Goal: Task Accomplishment & Management: Complete application form

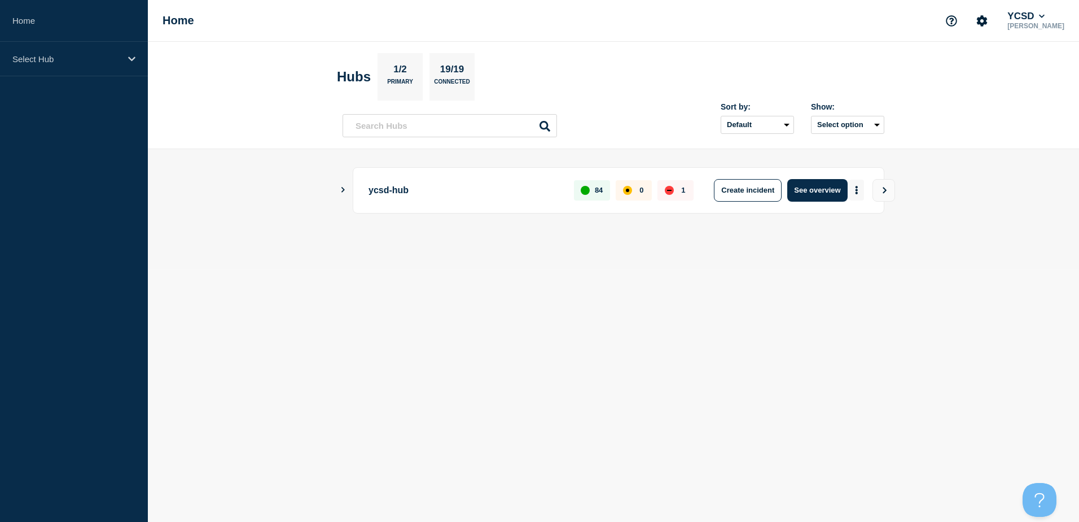
click at [859, 192] on button "More actions" at bounding box center [857, 190] width 15 height 21
click at [850, 221] on button "Create maintenance" at bounding box center [853, 224] width 76 height 10
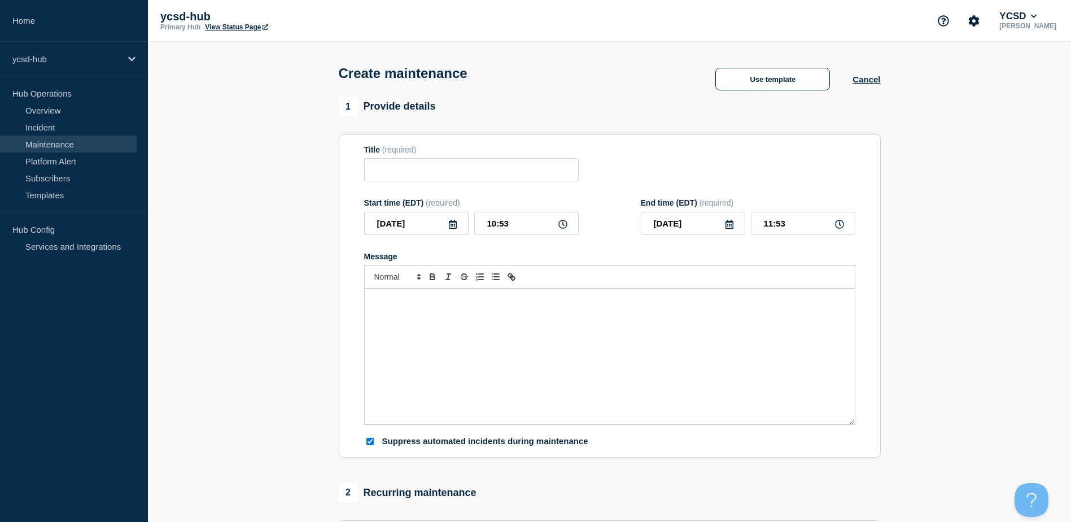
checkbox input "true"
click at [780, 84] on button "Use template" at bounding box center [772, 79] width 115 height 23
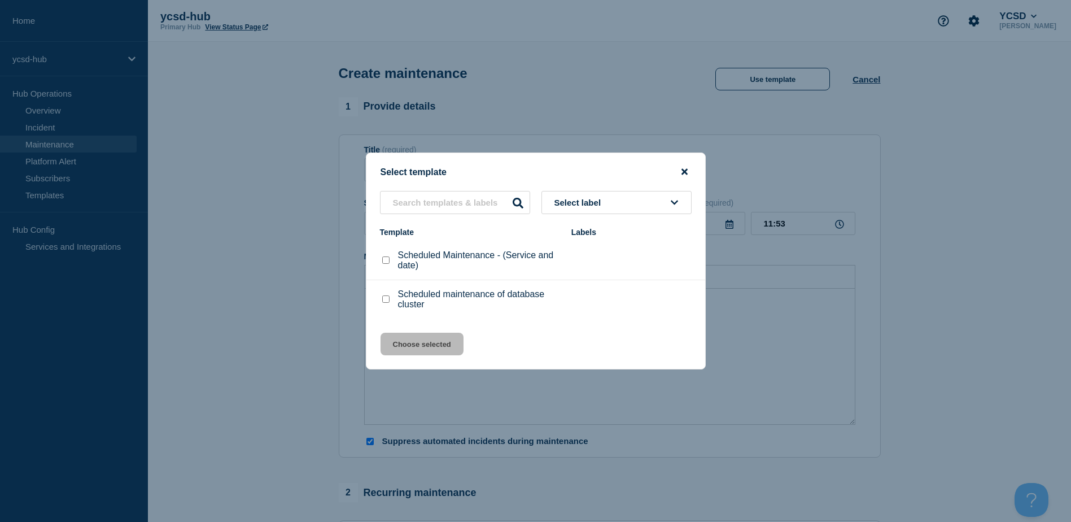
click at [684, 167] on icon "close button" at bounding box center [684, 171] width 6 height 9
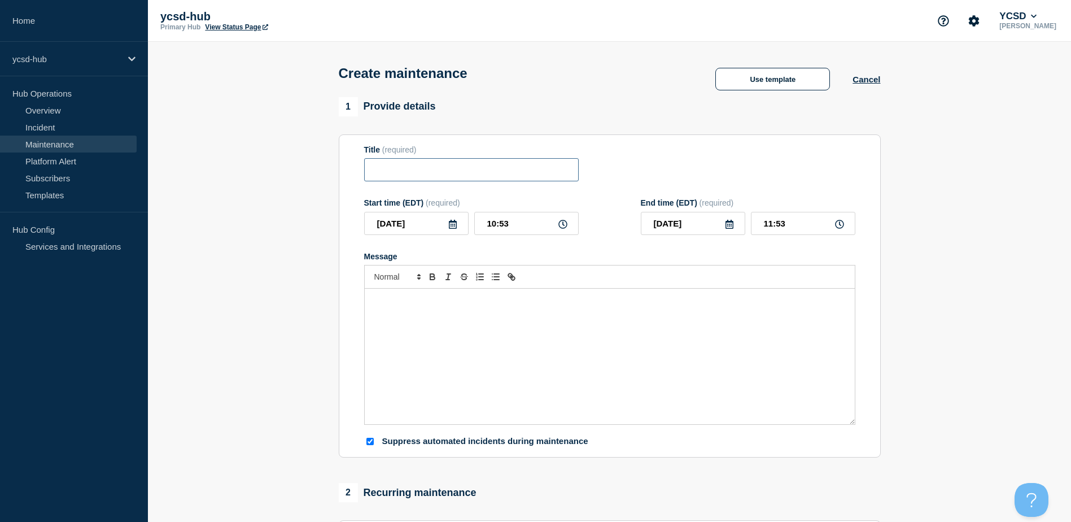
click at [444, 173] on input "Title" at bounding box center [471, 169] width 215 height 23
paste input "SBO Load Balancer Failover - (Citrix Netscalers; [DATE])"
click at [517, 173] on input "THS Load Balancer Failover - (Citrix Netscalers; [DATE])" at bounding box center [471, 169] width 215 height 23
drag, startPoint x: 500, startPoint y: 170, endPoint x: 574, endPoint y: 170, distance: 73.4
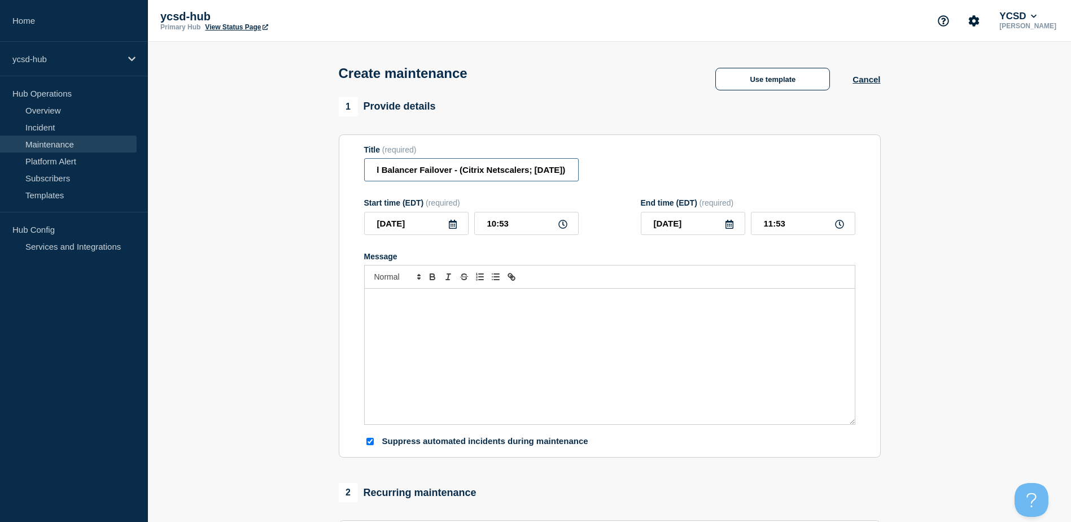
click at [574, 170] on input "THS Load Balancer Failover - (Citrix Netscalers; [DATE])" at bounding box center [471, 169] width 215 height 23
click at [535, 170] on input "THS Load Balancer Failover - (Citrix Netscalers; [DATE])" at bounding box center [471, 169] width 215 height 23
type input "THS Load Balancer Failover - (Citrix Netscalers; [DATE])"
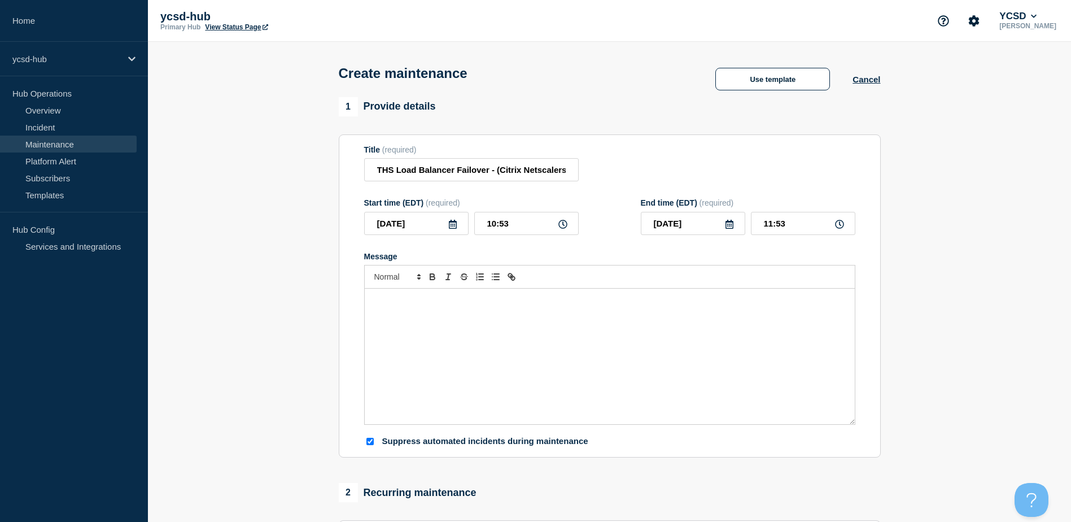
click at [439, 318] on div "Message" at bounding box center [610, 355] width 490 height 135
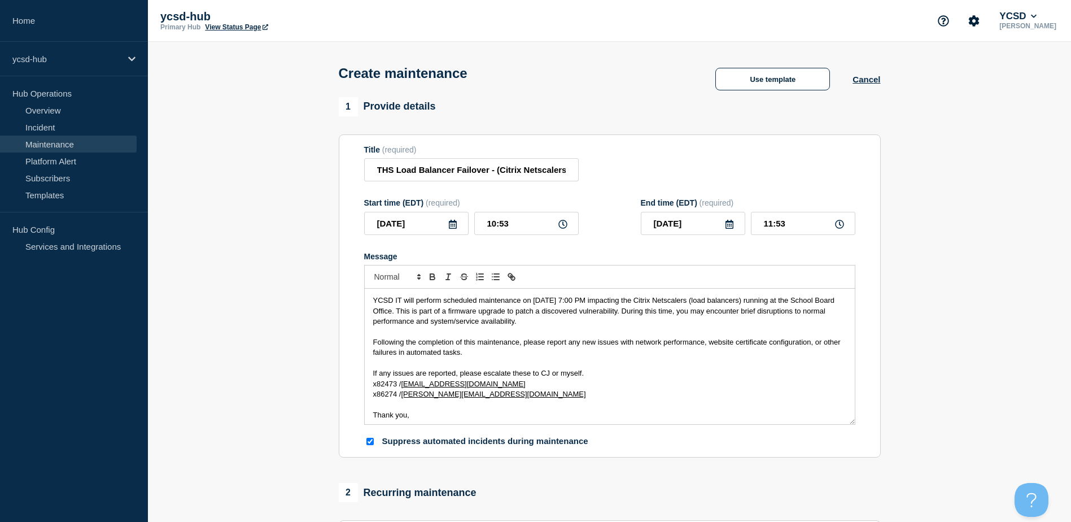
click at [453, 226] on icon at bounding box center [452, 224] width 9 height 9
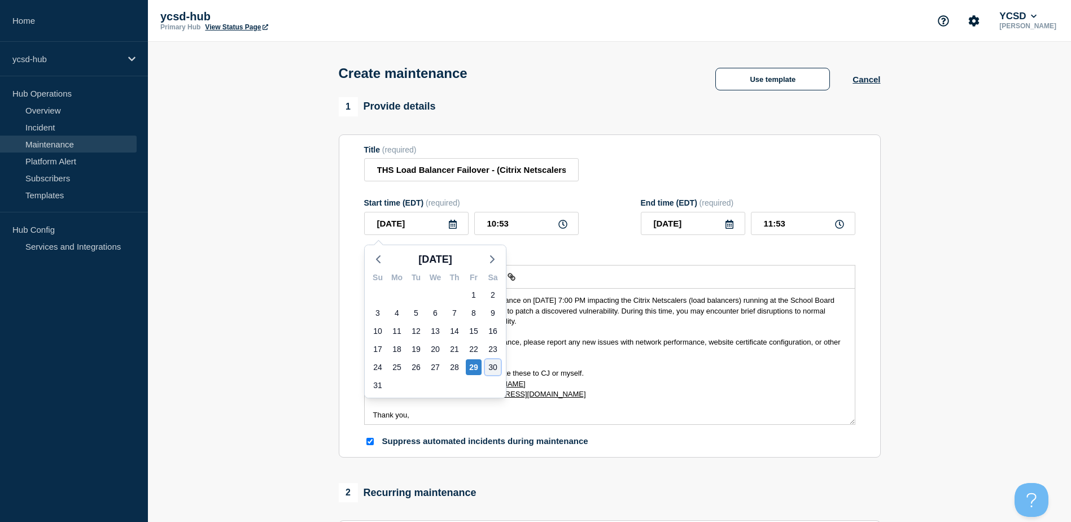
click at [491, 368] on div "30" at bounding box center [493, 367] width 16 height 16
type input "[DATE]"
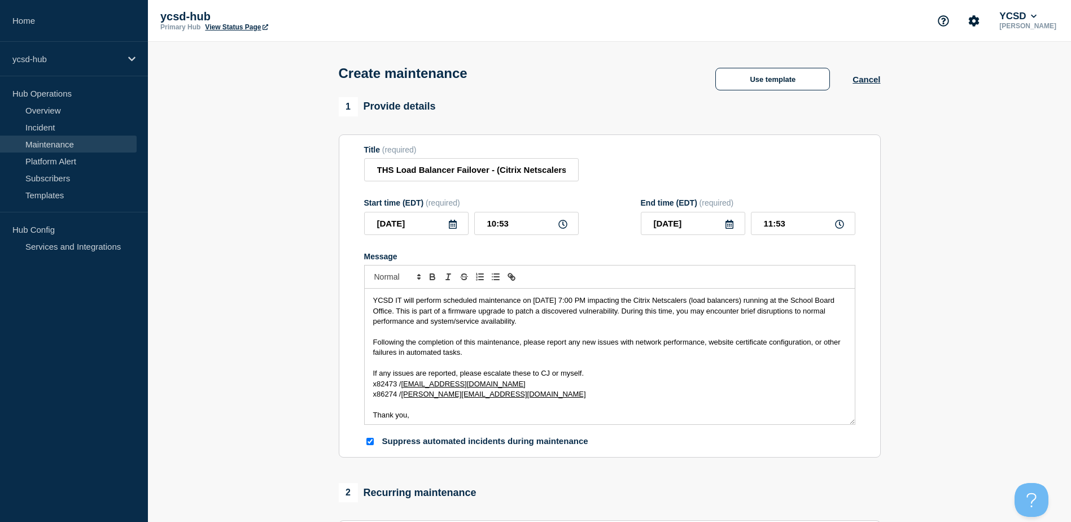
click at [560, 224] on icon at bounding box center [562, 224] width 9 height 9
click at [519, 228] on input "10:53" at bounding box center [526, 223] width 104 height 23
click at [562, 227] on icon at bounding box center [562, 224] width 9 height 9
click at [522, 226] on input "10:53" at bounding box center [526, 223] width 104 height 23
drag, startPoint x: 519, startPoint y: 228, endPoint x: 460, endPoint y: 223, distance: 60.0
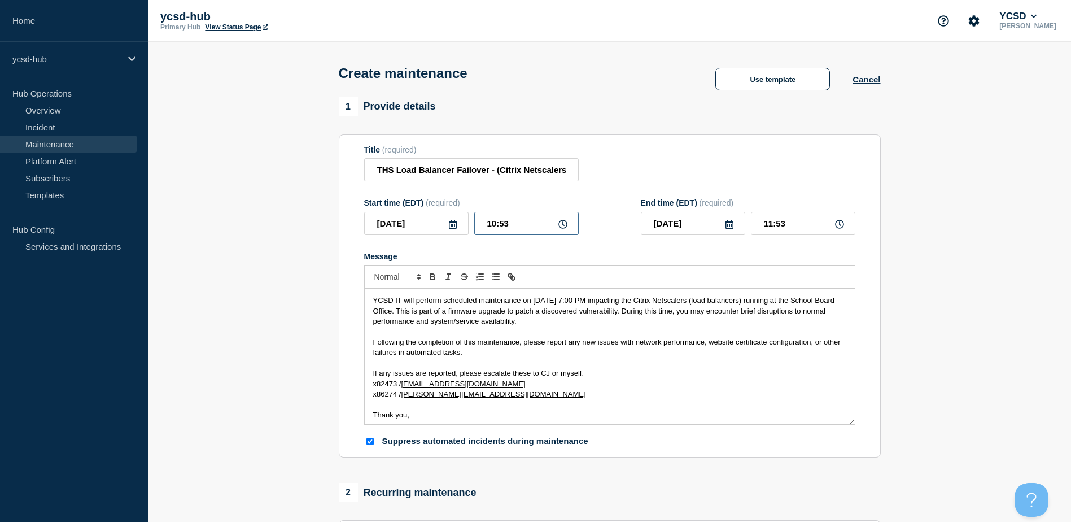
click at [460, 223] on div "[DATE] 10:53" at bounding box center [471, 223] width 215 height 23
type input "18:00"
type input "19:00"
click at [565, 301] on span "YCSD IT will perform scheduled maintenance on [DATE] 7:00 PM impacting the Citr…" at bounding box center [605, 310] width 464 height 29
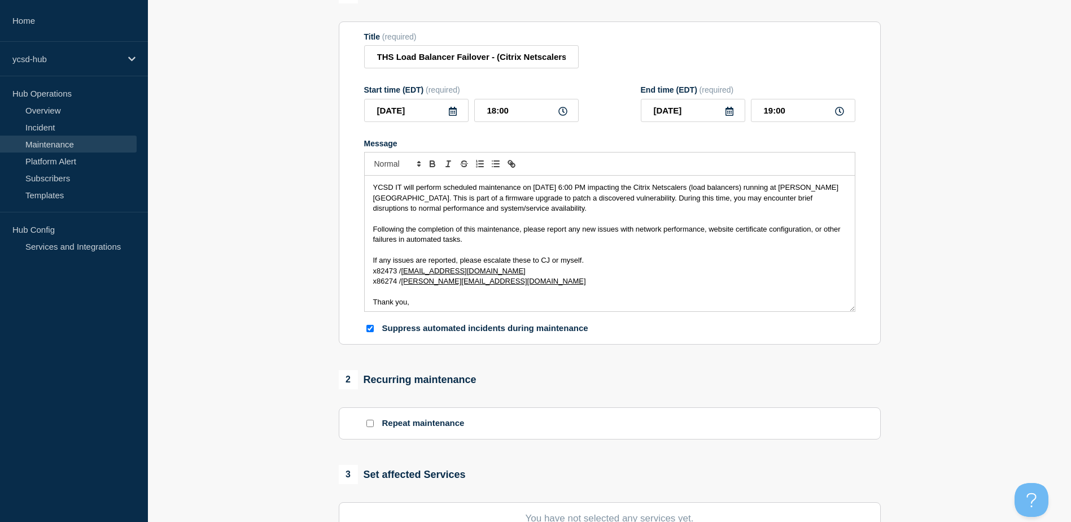
scroll to position [169, 0]
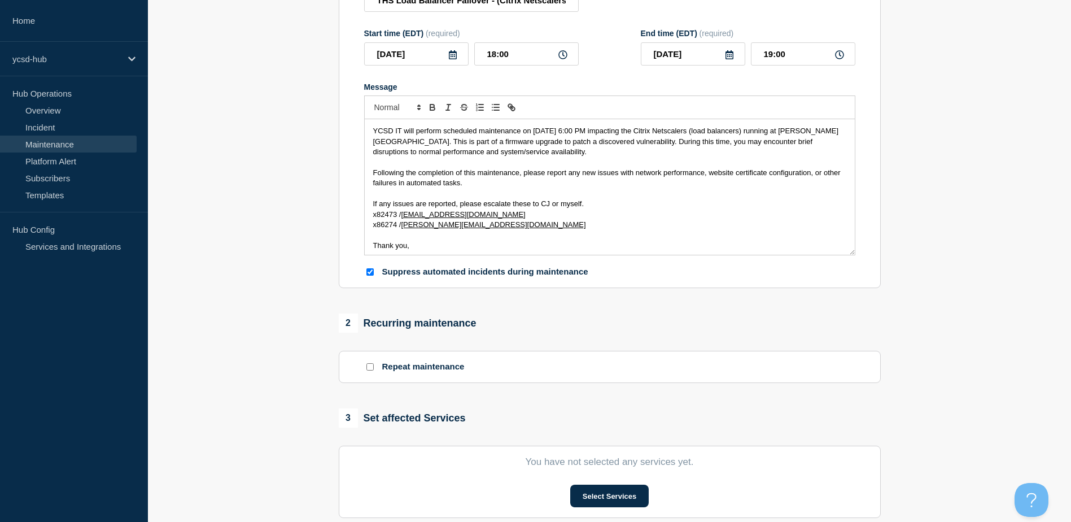
click at [370, 274] on input "Suppress automated incidents during maintenance" at bounding box center [369, 271] width 7 height 7
checkbox input "false"
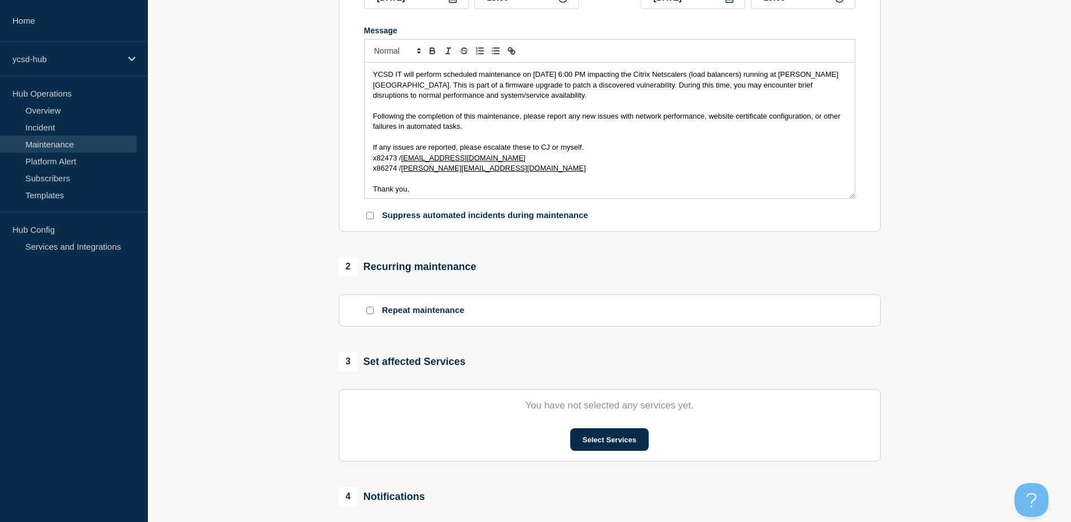
scroll to position [282, 0]
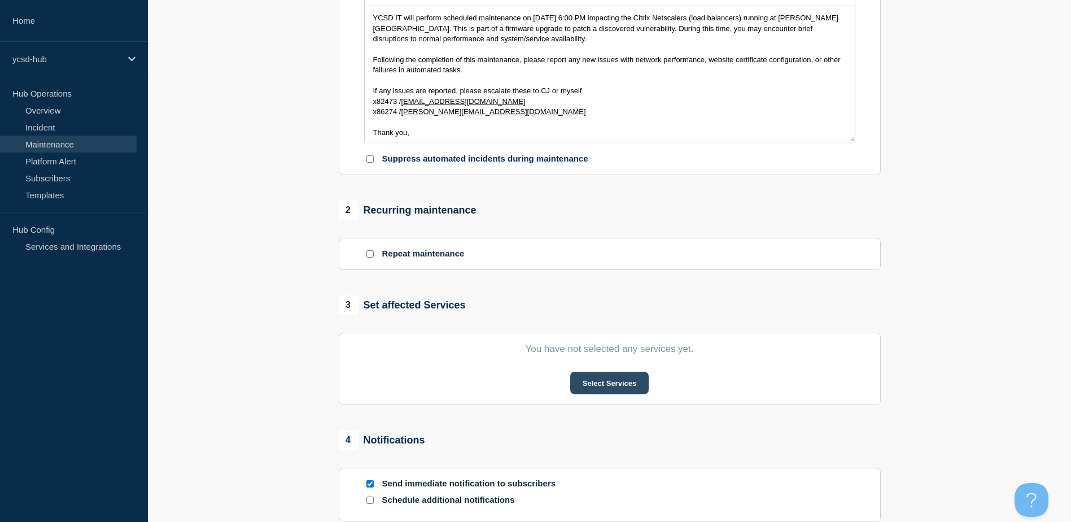
click at [599, 387] on button "Select Services" at bounding box center [609, 382] width 78 height 23
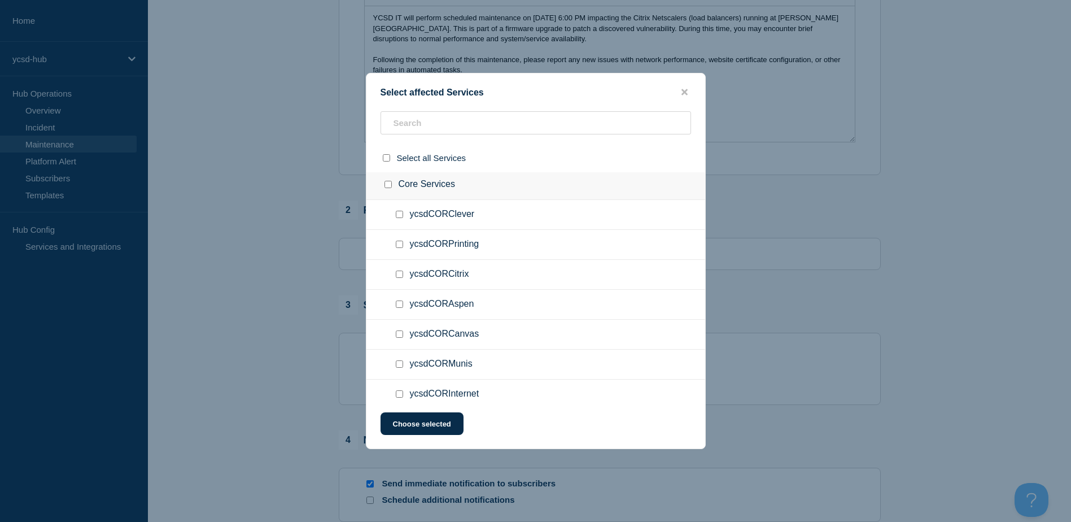
scroll to position [565, 0]
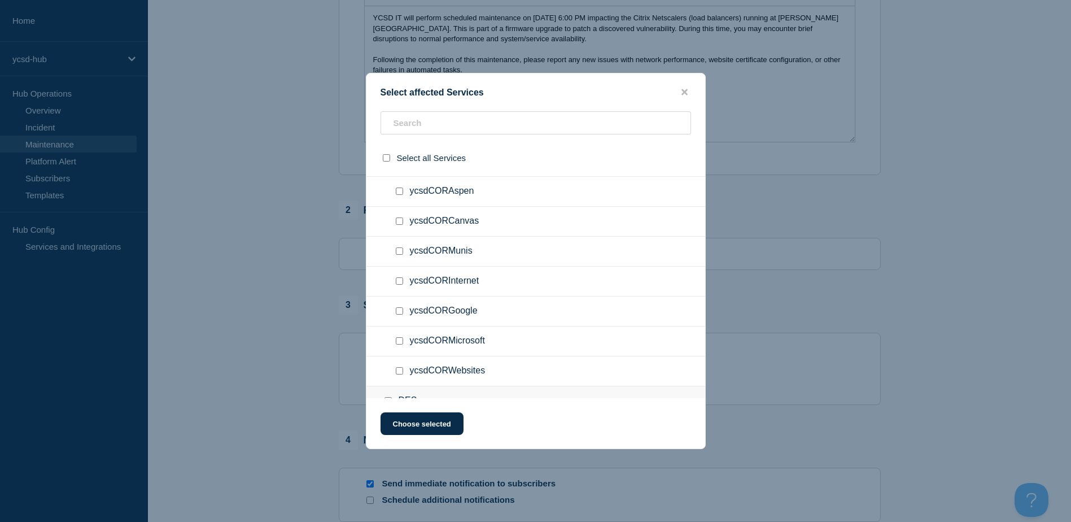
click at [400, 281] on input "ycsdCORInternet checkbox" at bounding box center [399, 280] width 7 height 7
checkbox input "true"
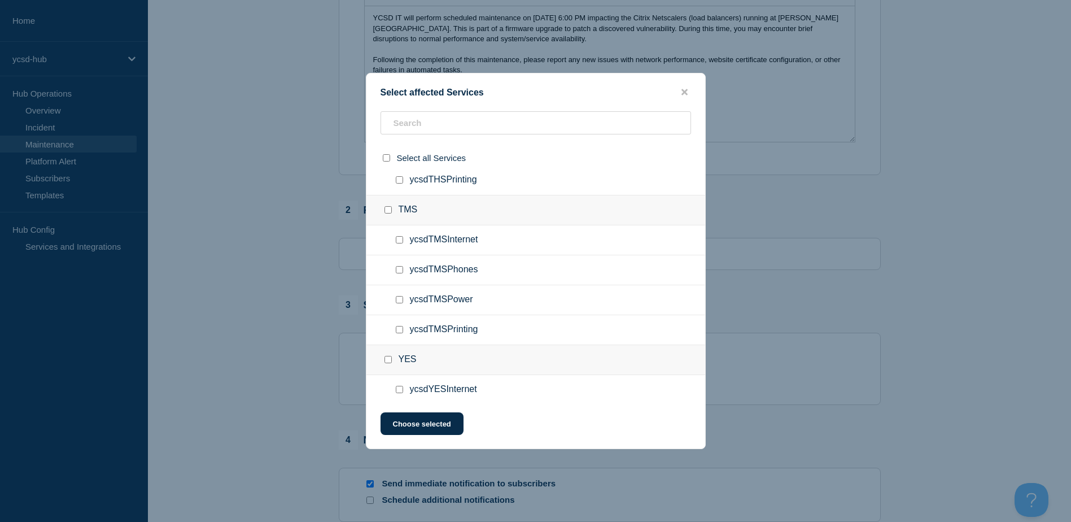
scroll to position [2258, 0]
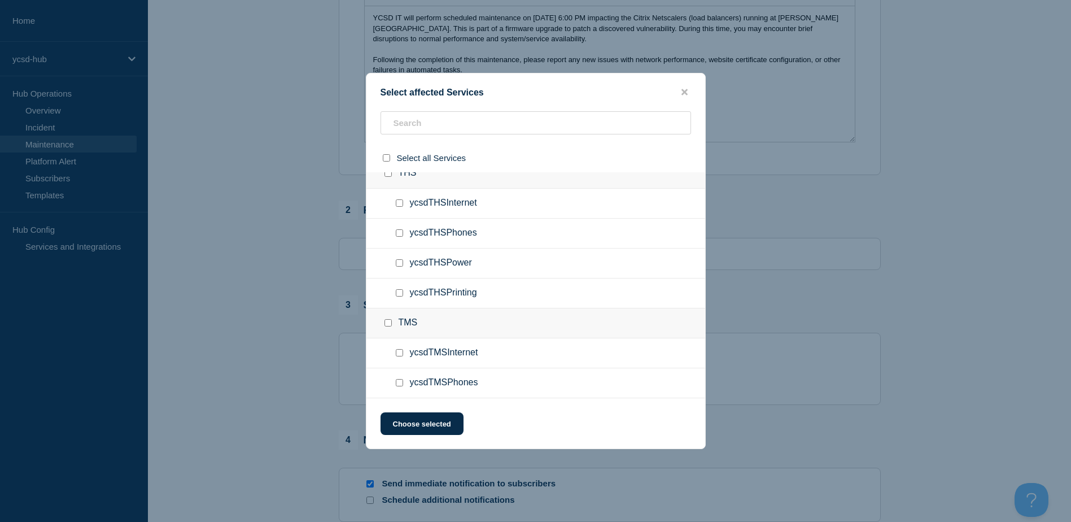
click at [398, 203] on input "ycsdTHSInternet checkbox" at bounding box center [399, 202] width 7 height 7
checkbox input "true"
click at [435, 419] on button "Choose selected" at bounding box center [422, 423] width 83 height 23
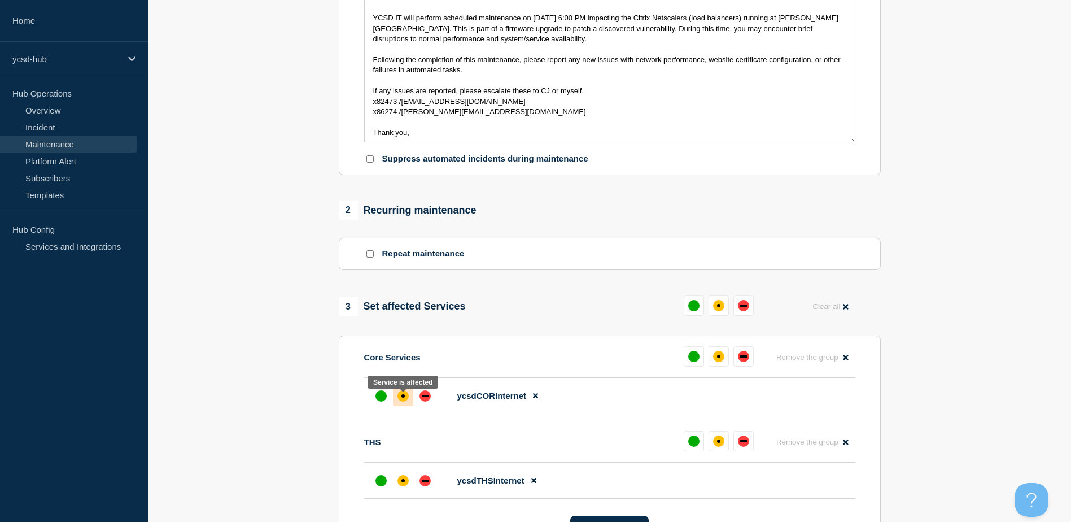
click at [397, 396] on div at bounding box center [403, 396] width 20 height 20
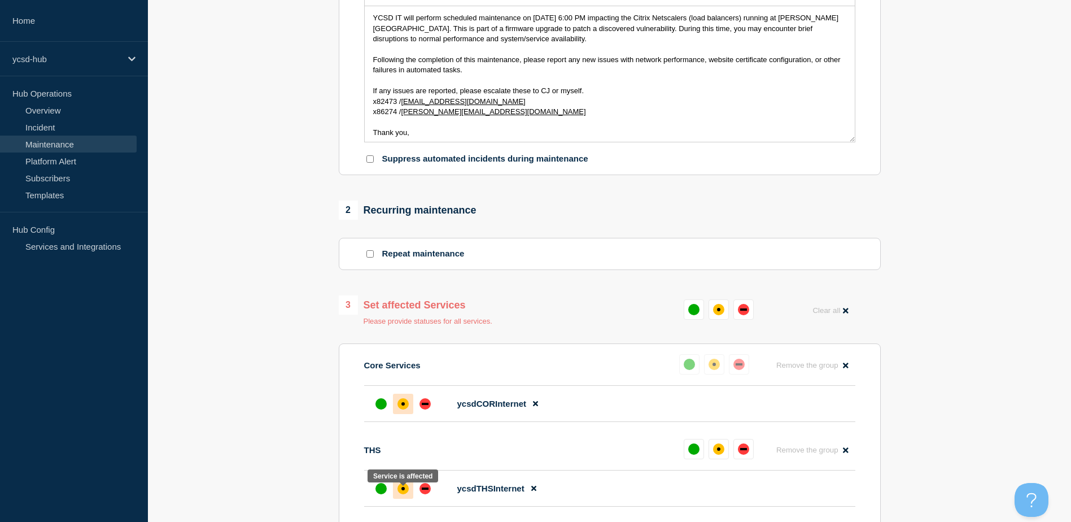
click at [406, 493] on div "affected" at bounding box center [402, 488] width 11 height 11
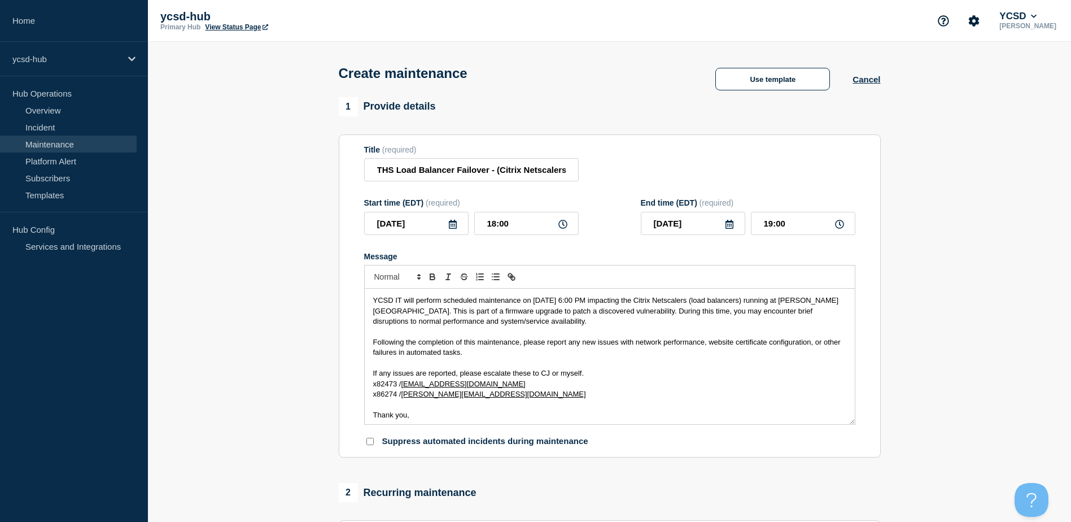
scroll to position [612, 0]
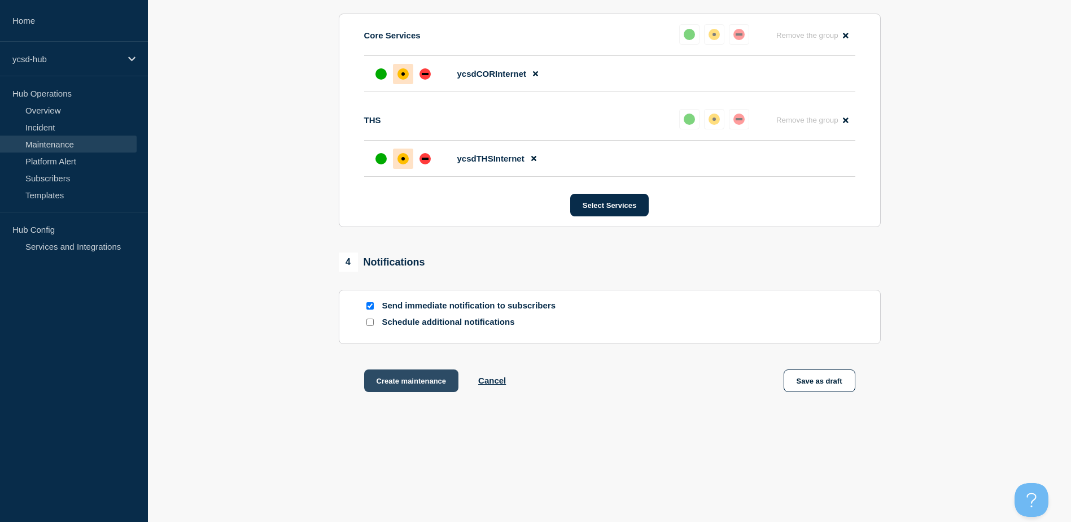
click at [395, 377] on button "Create maintenance" at bounding box center [411, 380] width 95 height 23
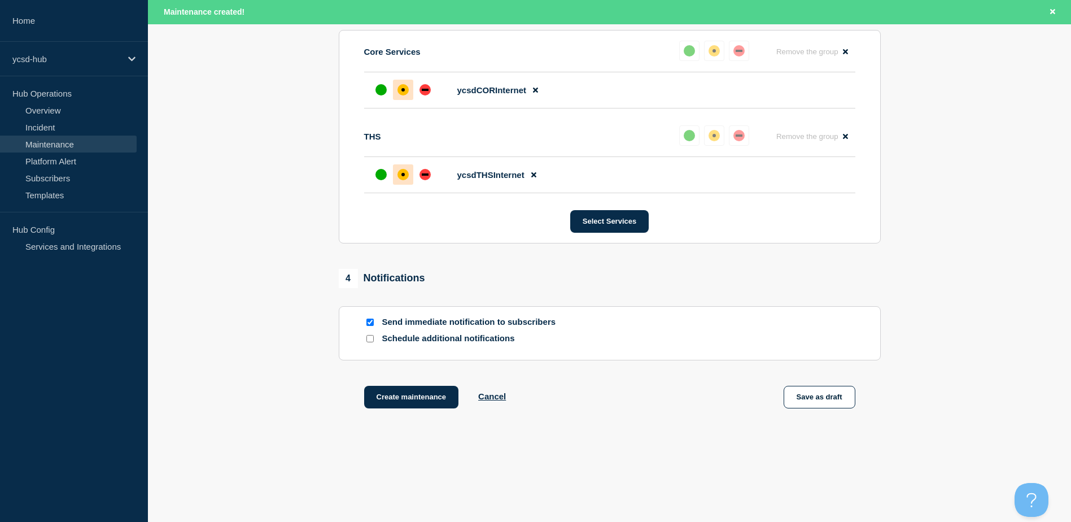
scroll to position [636, 0]
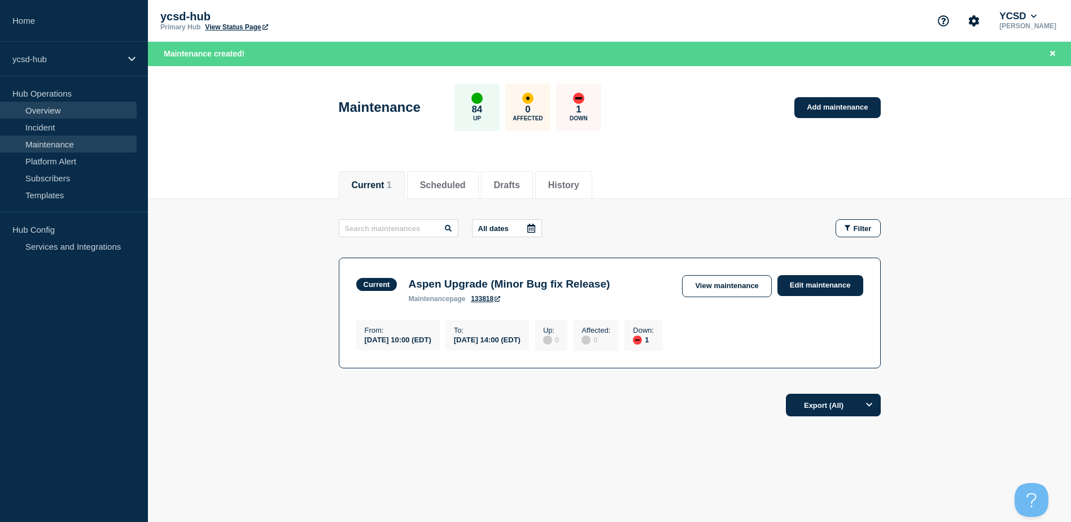
click at [47, 107] on link "Overview" at bounding box center [68, 110] width 137 height 17
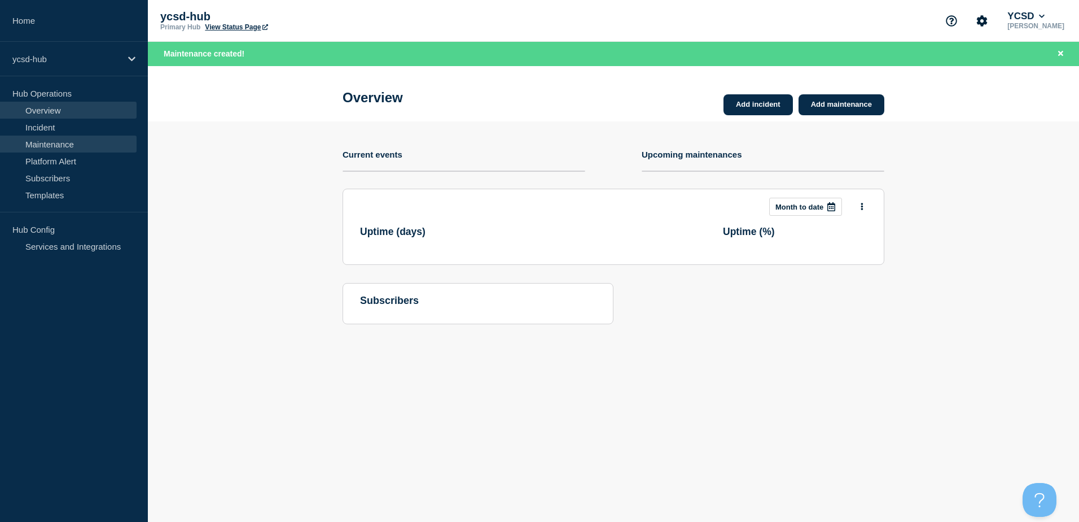
click at [53, 143] on link "Maintenance" at bounding box center [68, 143] width 137 height 17
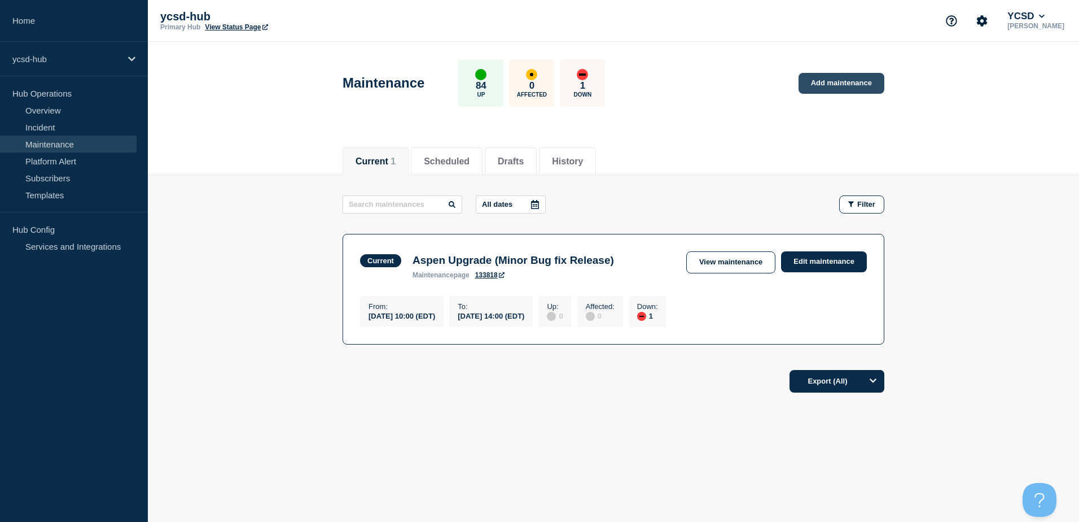
click at [844, 80] on link "Add maintenance" at bounding box center [842, 83] width 86 height 21
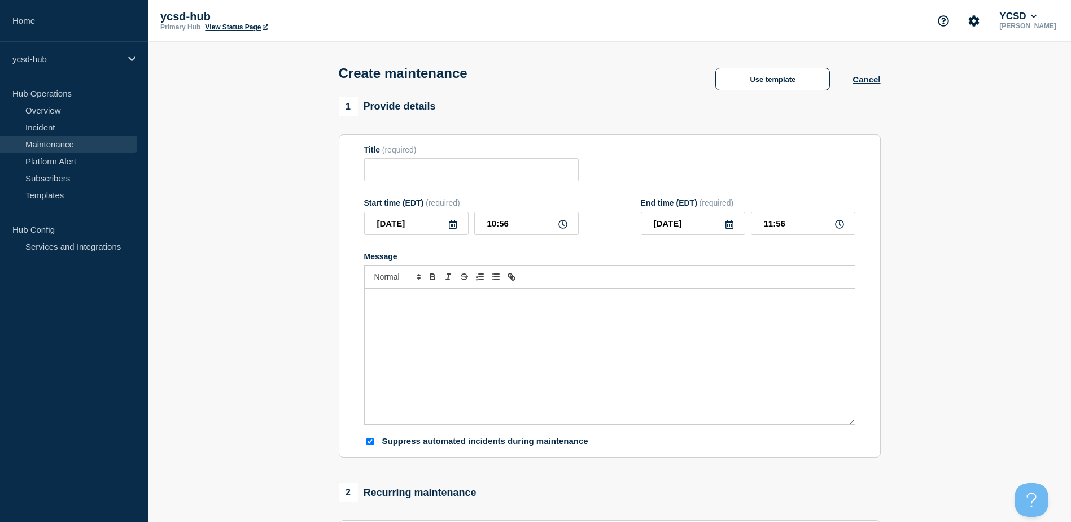
checkbox input "true"
click at [436, 167] on input "Title" at bounding box center [471, 169] width 215 height 23
paste input "SBO Load Balancer Failover - (Citrix Netscalers; [DATE])"
click at [435, 175] on input "SBO Load Balancer Failover - (Citrix Netscalers; [DATE])" at bounding box center [471, 169] width 215 height 23
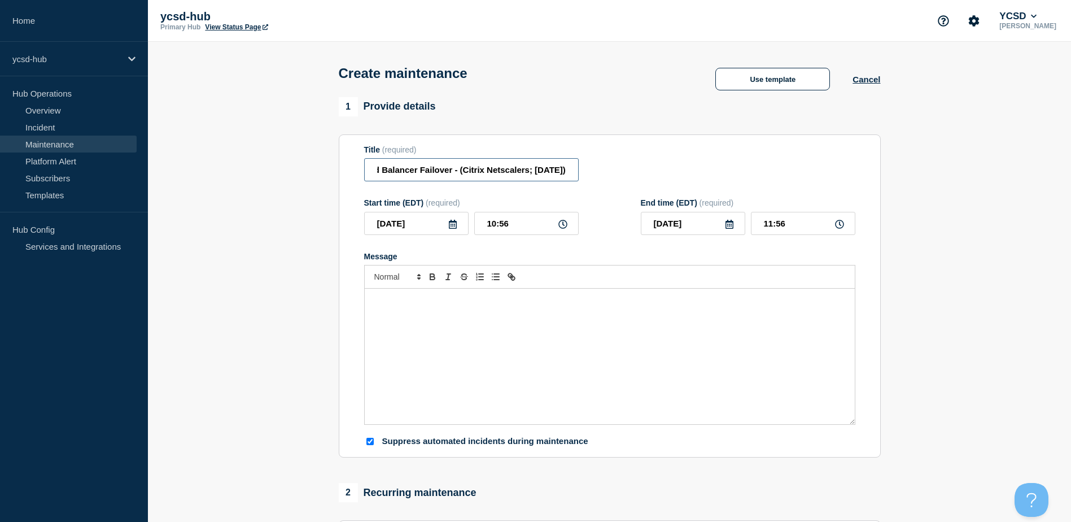
drag, startPoint x: 504, startPoint y: 167, endPoint x: 631, endPoint y: 169, distance: 127.1
click at [631, 169] on div "Title (required) SBO Load Balancer Failover - (Citrix Netscalers; [DATE])" at bounding box center [609, 163] width 491 height 37
click at [500, 174] on input "SBO Load Balancer Failover - (Citrix Netscalers; [DATE])" at bounding box center [471, 169] width 215 height 23
drag, startPoint x: 500, startPoint y: 169, endPoint x: 536, endPoint y: 173, distance: 36.3
click at [536, 173] on input "SBO Load Balancer Failover - (Citrix Netscalers; [DATE])" at bounding box center [471, 169] width 215 height 23
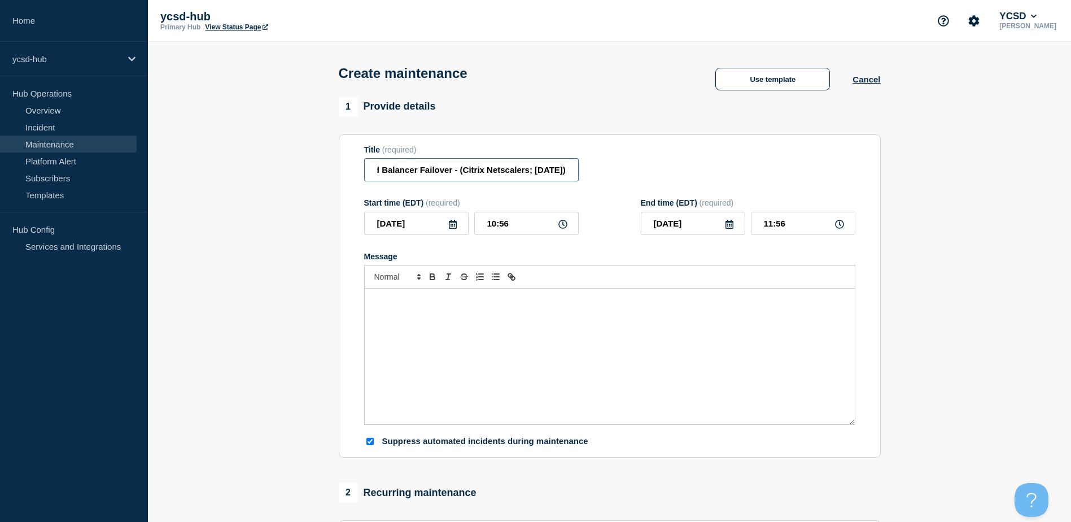
scroll to position [0, 85]
drag, startPoint x: 513, startPoint y: 165, endPoint x: 629, endPoint y: 149, distance: 118.0
click at [629, 149] on div "Title (required) SBO Load Balancer Failover - (Citrix Netscalers; [DATE])" at bounding box center [609, 163] width 491 height 37
click at [413, 178] on input "SBO Load Balancer Failover - (Citrix Netscalers; [DATE])" at bounding box center [471, 169] width 215 height 23
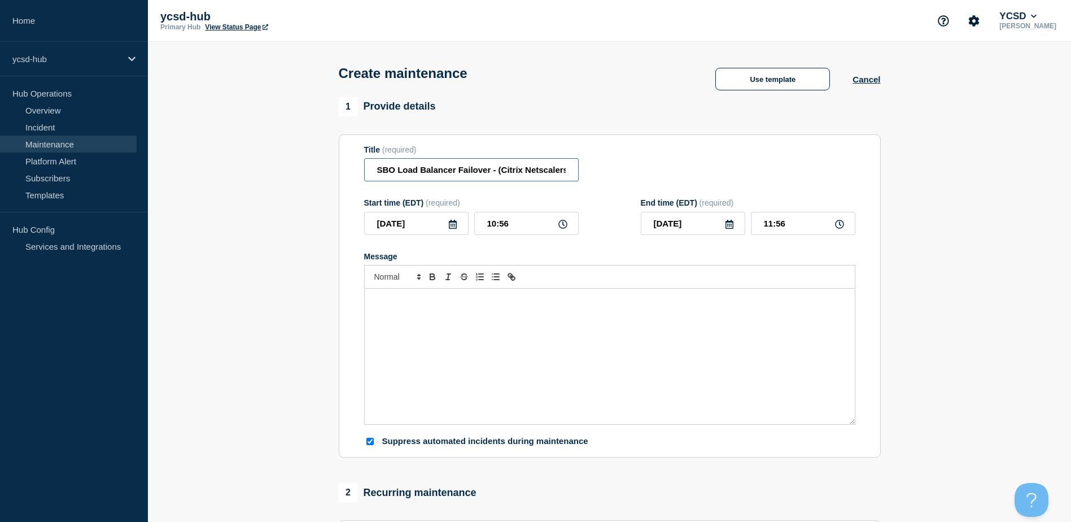
drag, startPoint x: 447, startPoint y: 176, endPoint x: 150, endPoint y: 171, distance: 297.6
click at [150, 171] on section "1 Provide details Title (required) SBO Load Balancer Failover - (Citrix Netscal…" at bounding box center [609, 489] width 923 height 784
click at [431, 164] on input "SBO Load Balancer Failover - (Citrix Netscalers; [DATE])" at bounding box center [471, 169] width 215 height 23
drag, startPoint x: 400, startPoint y: 169, endPoint x: 635, endPoint y: 179, distance: 234.5
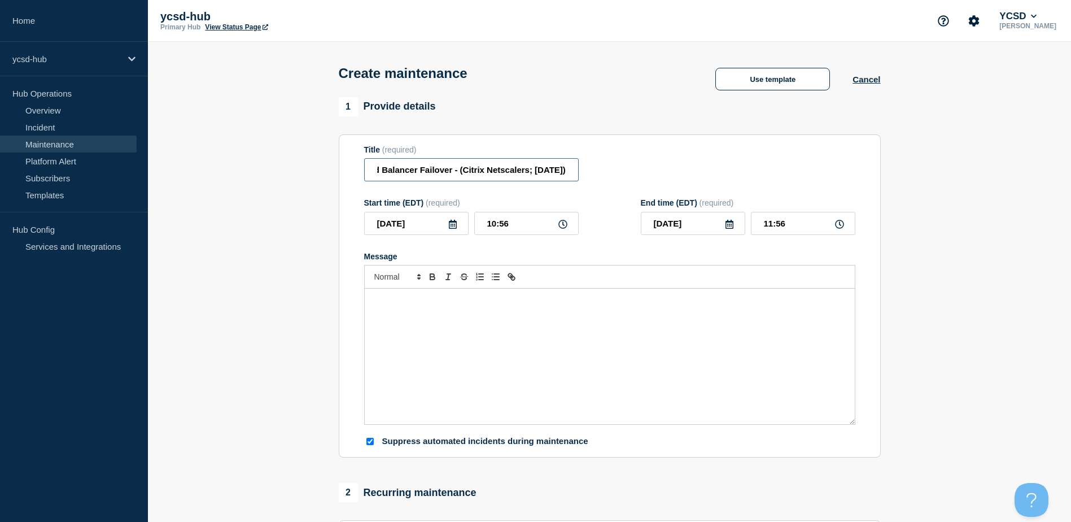
click at [635, 179] on div "Title (required) SBO Load Balancer Failover - (Citrix Netscalers; [DATE])" at bounding box center [609, 163] width 491 height 37
type input "SBO Load Balancer Failover - (Citrix Netscalers; [DATE])"
click at [450, 228] on icon at bounding box center [452, 224] width 9 height 9
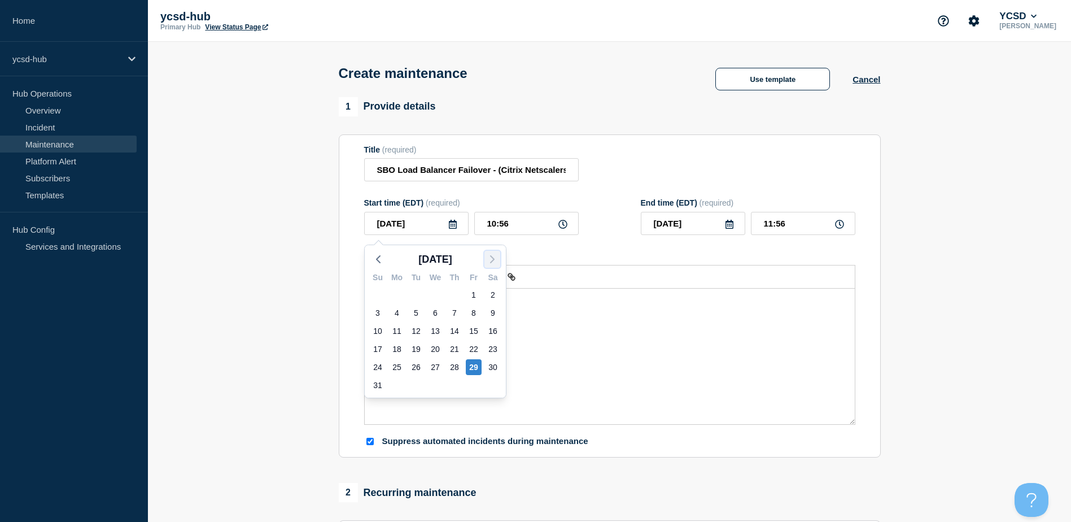
click at [492, 257] on polyline "button" at bounding box center [492, 259] width 3 height 7
click at [419, 290] on div "2" at bounding box center [416, 295] width 16 height 16
type input "[DATE]"
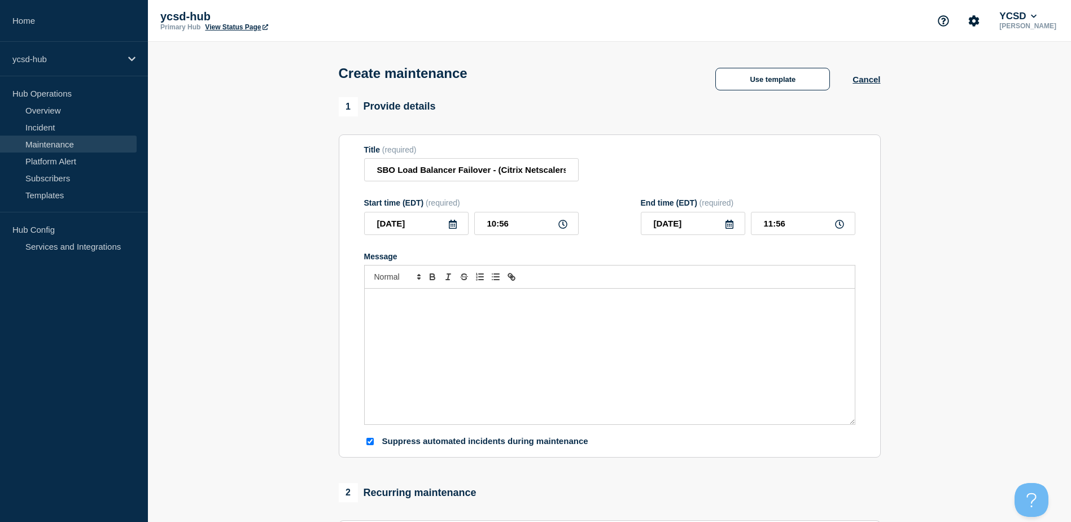
click at [559, 226] on icon at bounding box center [562, 224] width 9 height 9
click at [526, 230] on input "10:56" at bounding box center [526, 223] width 104 height 23
drag, startPoint x: 532, startPoint y: 226, endPoint x: 392, endPoint y: 222, distance: 140.1
click at [396, 224] on div "[DATE] 10:56" at bounding box center [471, 223] width 215 height 23
type input "19:00"
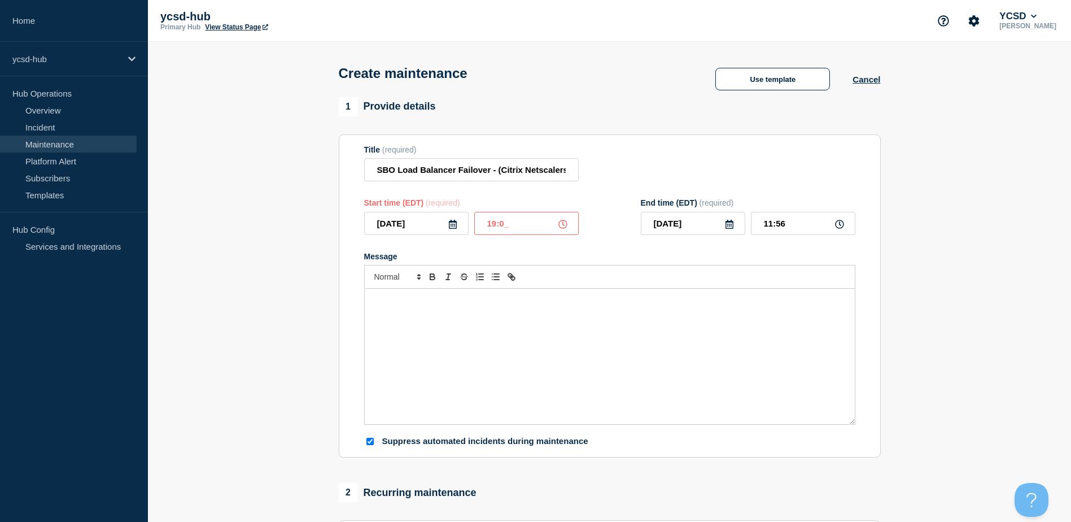
type input "20:00"
click at [439, 352] on div "Message" at bounding box center [610, 355] width 490 height 135
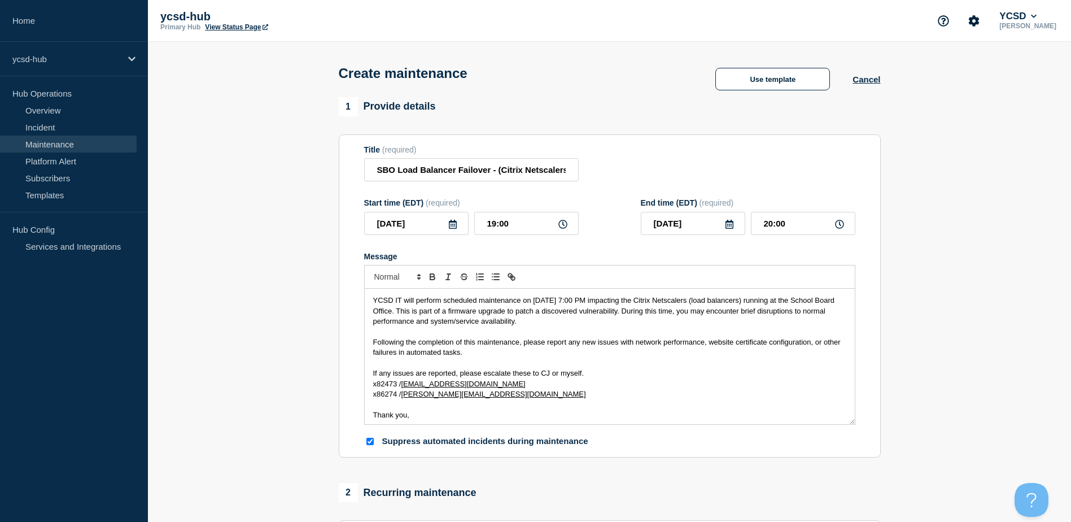
scroll to position [169, 0]
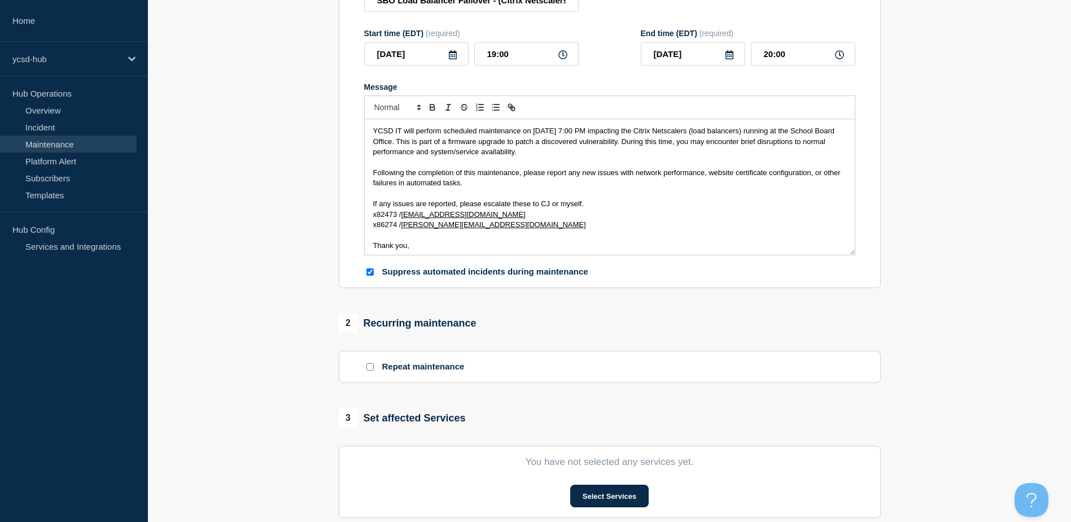
click at [371, 274] on input "Suppress automated incidents during maintenance" at bounding box center [369, 271] width 7 height 7
checkbox input "false"
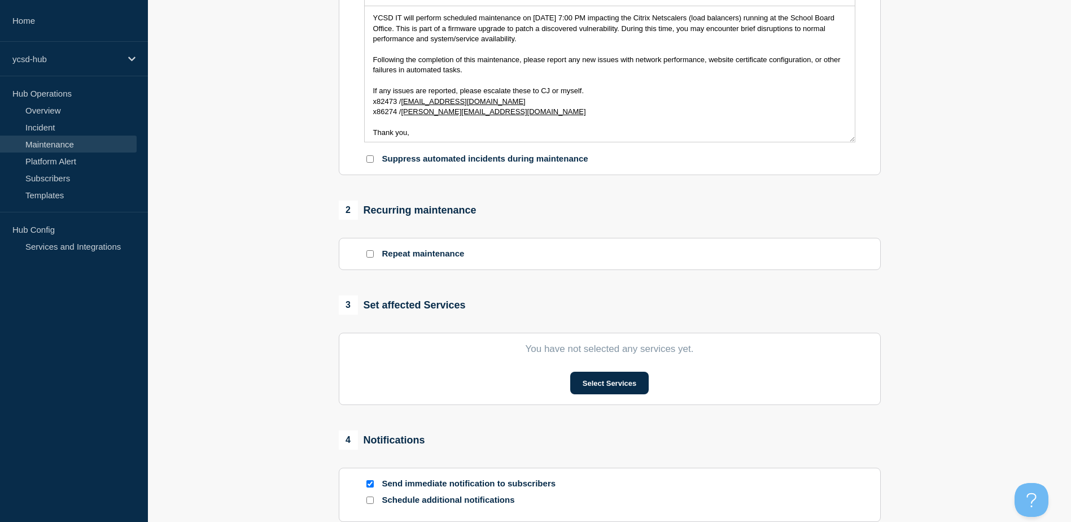
scroll to position [339, 0]
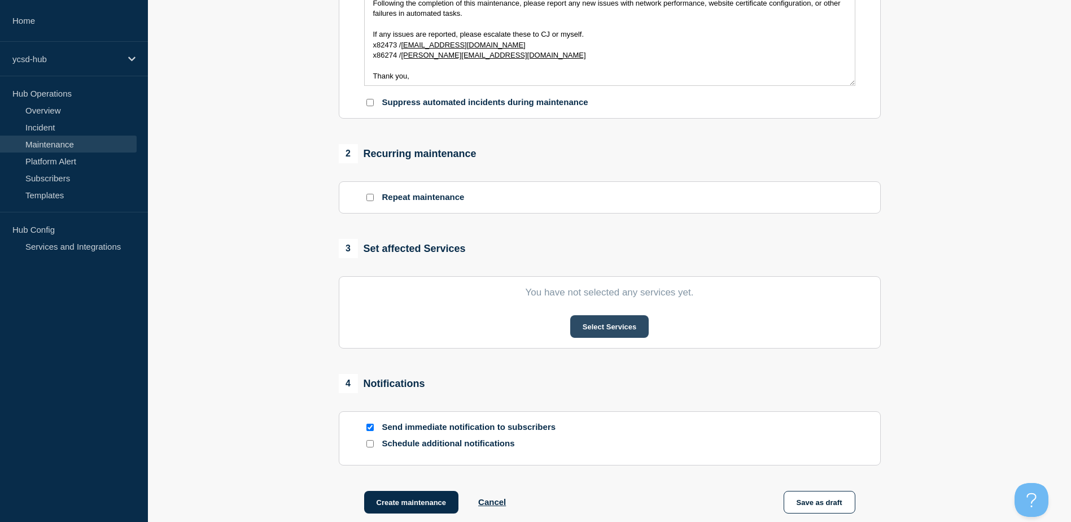
click at [611, 335] on button "Select Services" at bounding box center [609, 326] width 78 height 23
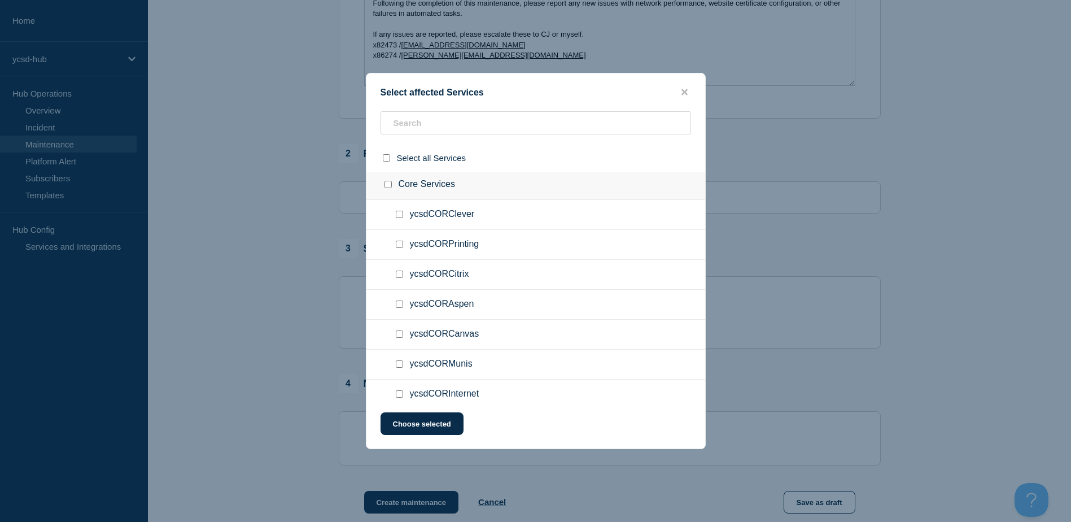
scroll to position [508, 0]
click at [398, 339] on input "ycsdCORInternet checkbox" at bounding box center [399, 337] width 7 height 7
checkbox input "true"
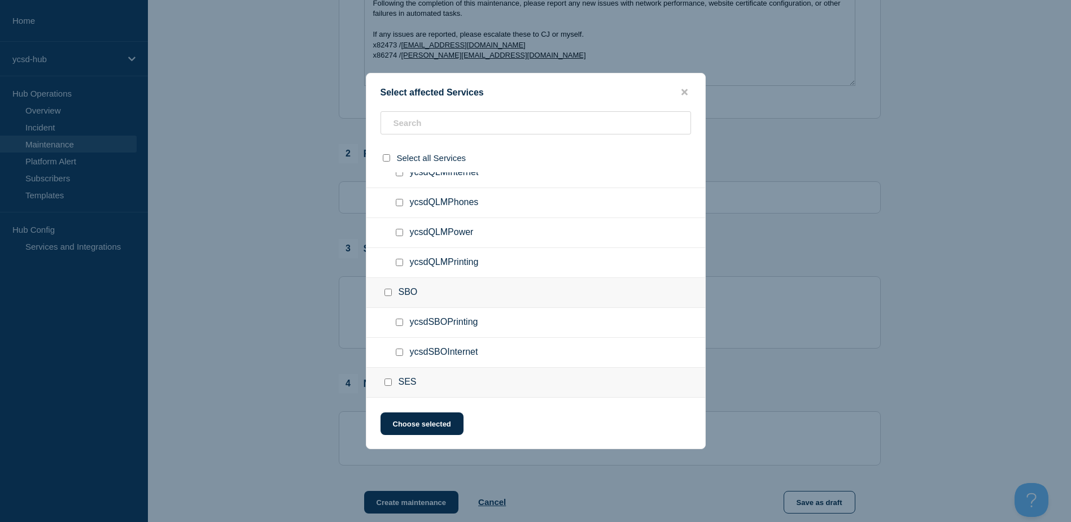
scroll to position [1807, 0]
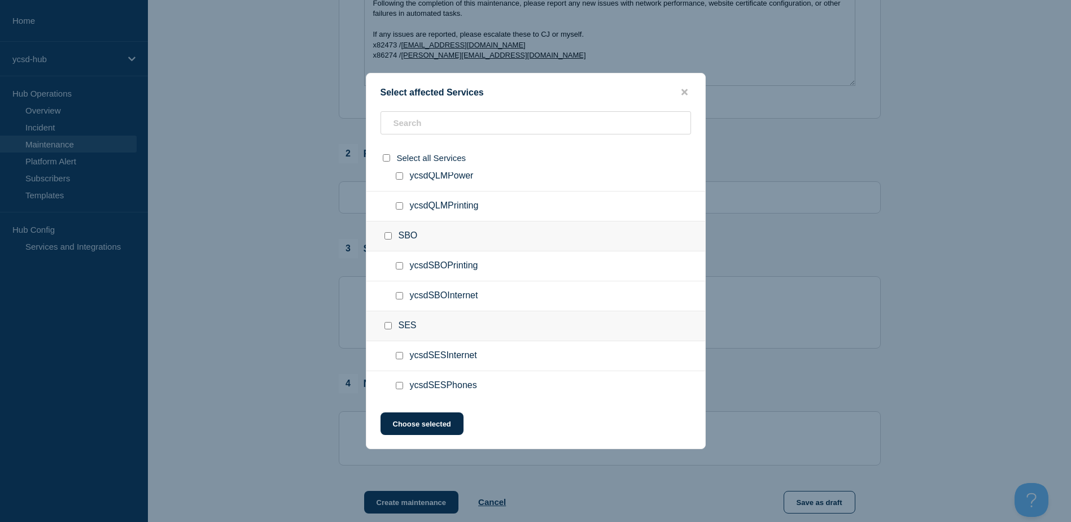
click at [398, 294] on input "ycsdSBOInternet checkbox" at bounding box center [399, 295] width 7 height 7
checkbox input "true"
click at [424, 423] on button "Choose selected" at bounding box center [422, 423] width 83 height 23
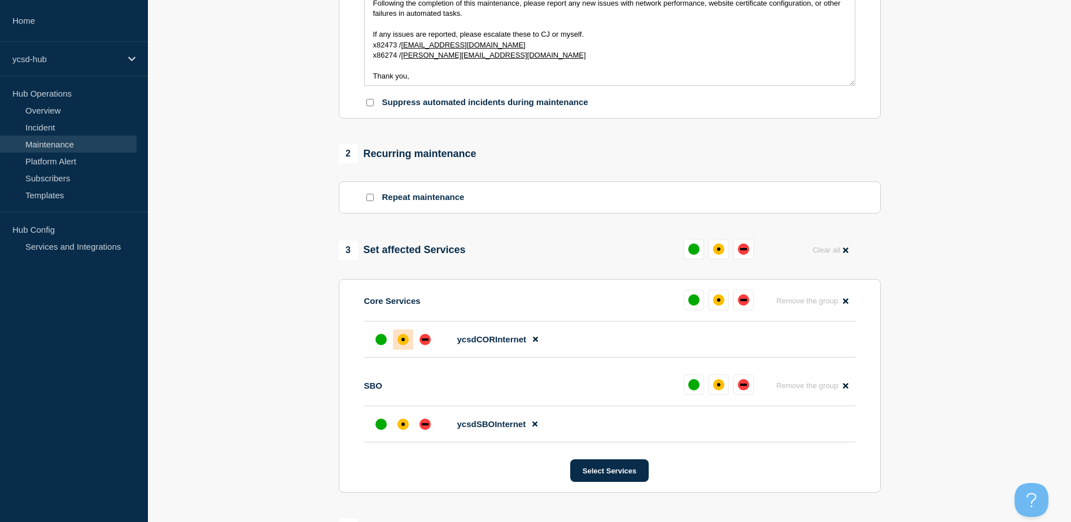
click at [405, 345] on div "affected" at bounding box center [402, 339] width 11 height 11
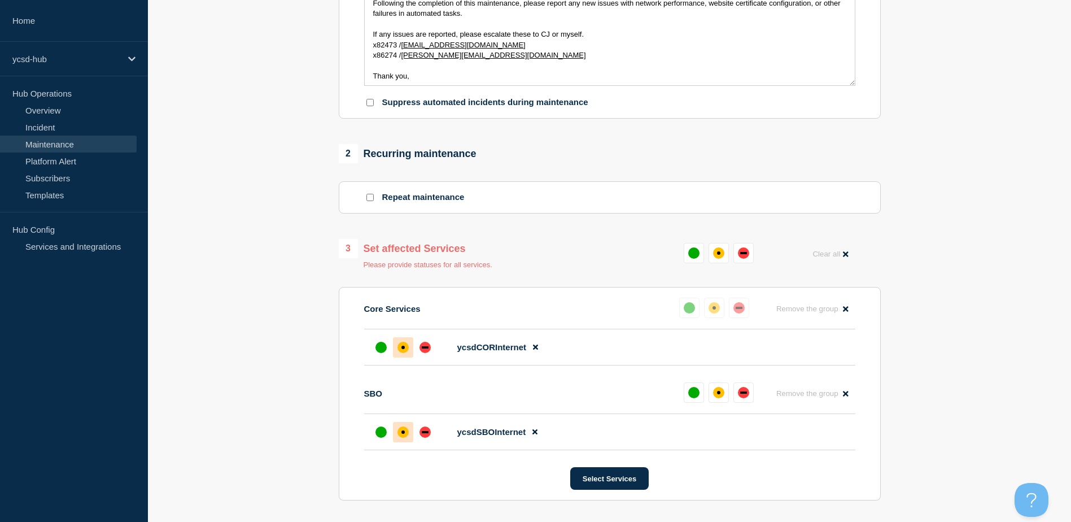
click at [400, 437] on div "affected" at bounding box center [402, 431] width 11 height 11
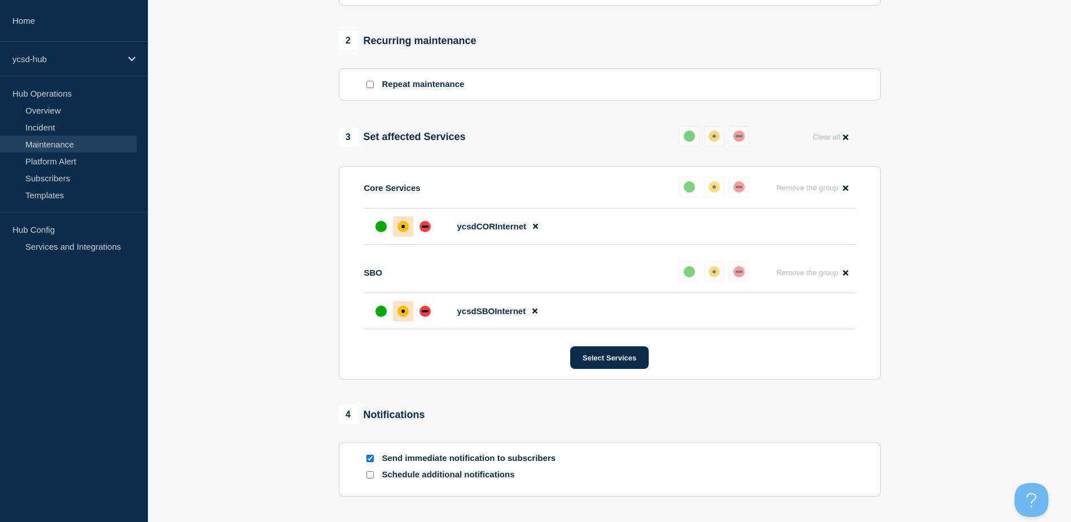
scroll to position [612, 0]
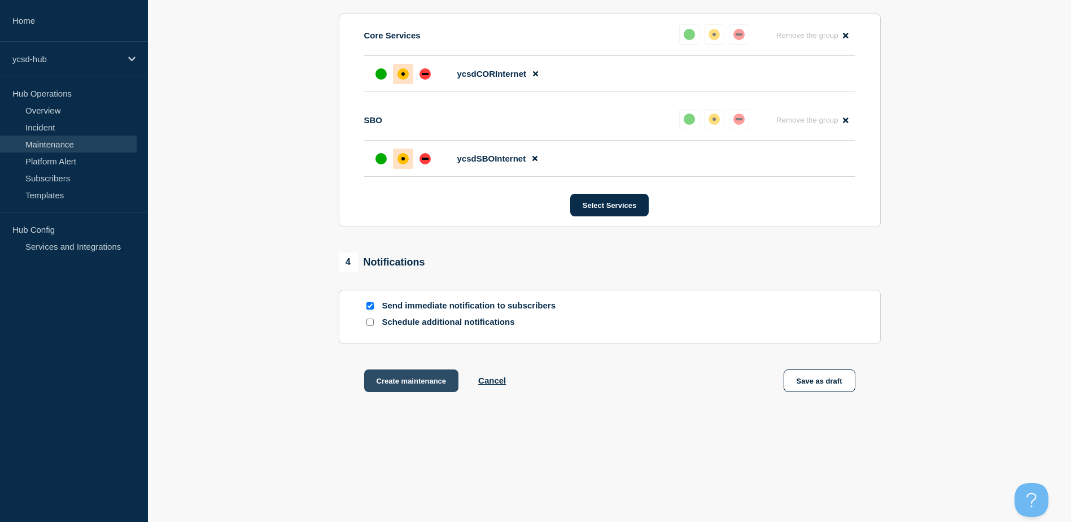
click at [396, 382] on button "Create maintenance" at bounding box center [411, 380] width 95 height 23
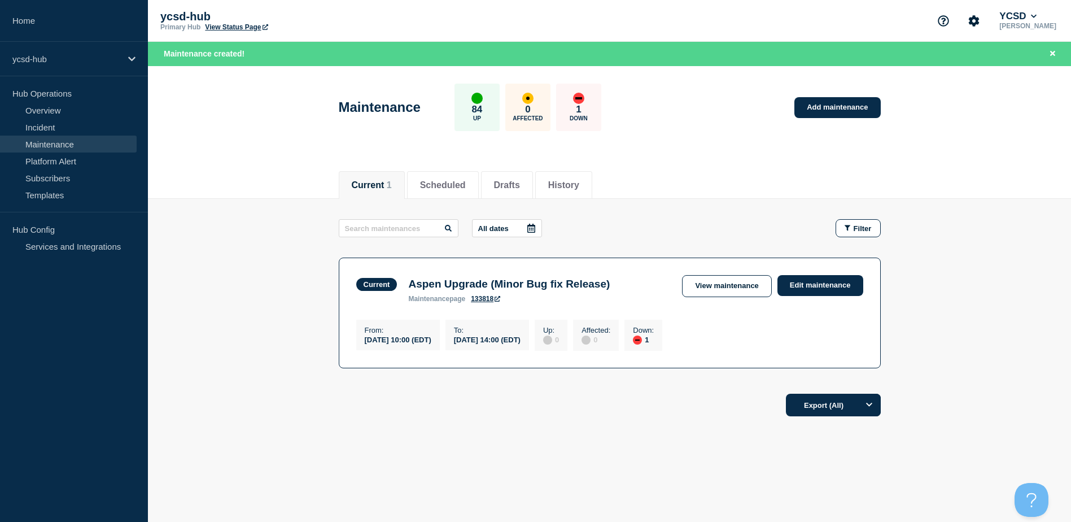
click at [535, 228] on icon at bounding box center [531, 228] width 8 height 9
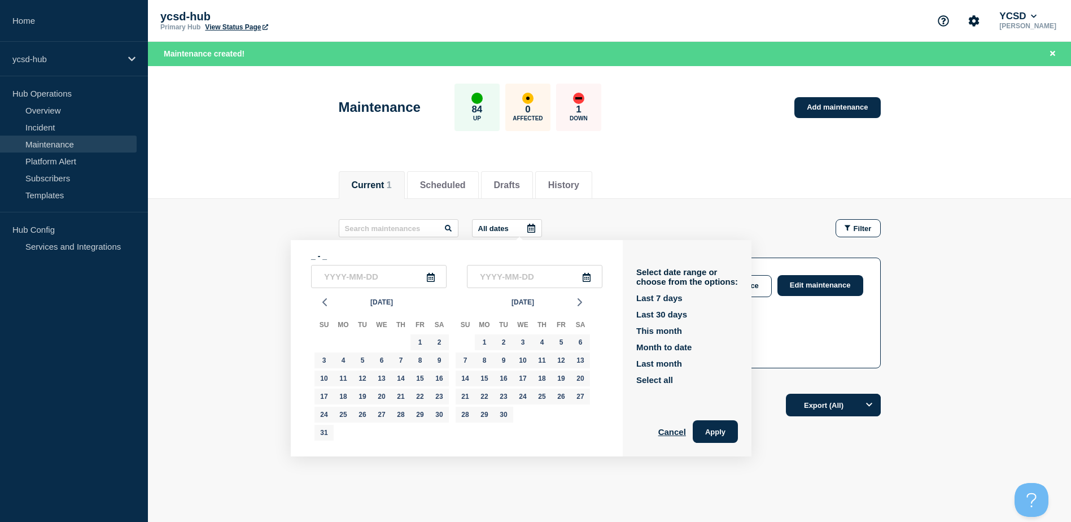
click at [522, 229] on button "All dates" at bounding box center [507, 228] width 70 height 18
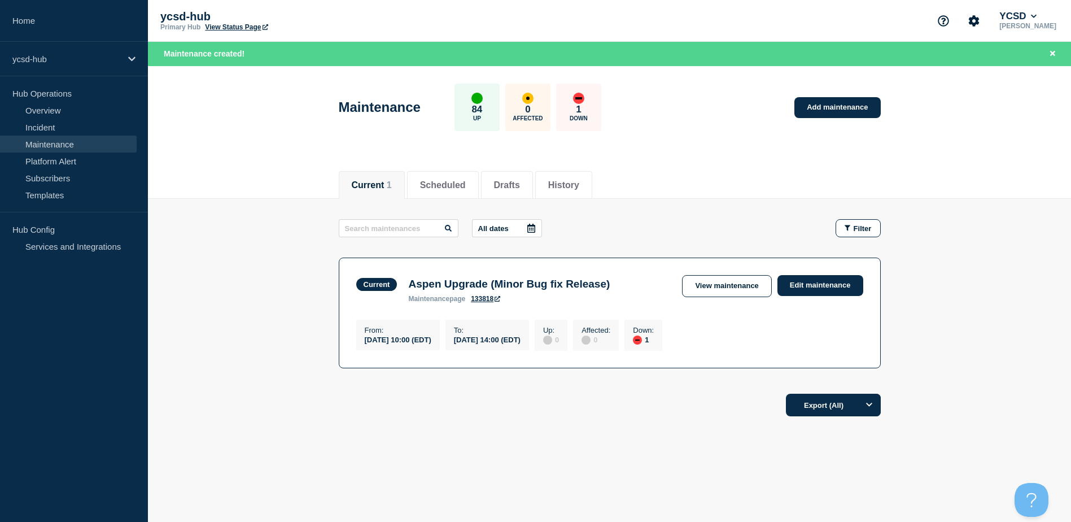
click at [670, 193] on div "Current 1 Scheduled Drafts History" at bounding box center [610, 179] width 542 height 38
click at [246, 29] on link "View Status Page" at bounding box center [236, 27] width 63 height 8
click at [65, 177] on link "Subscribers" at bounding box center [68, 177] width 137 height 17
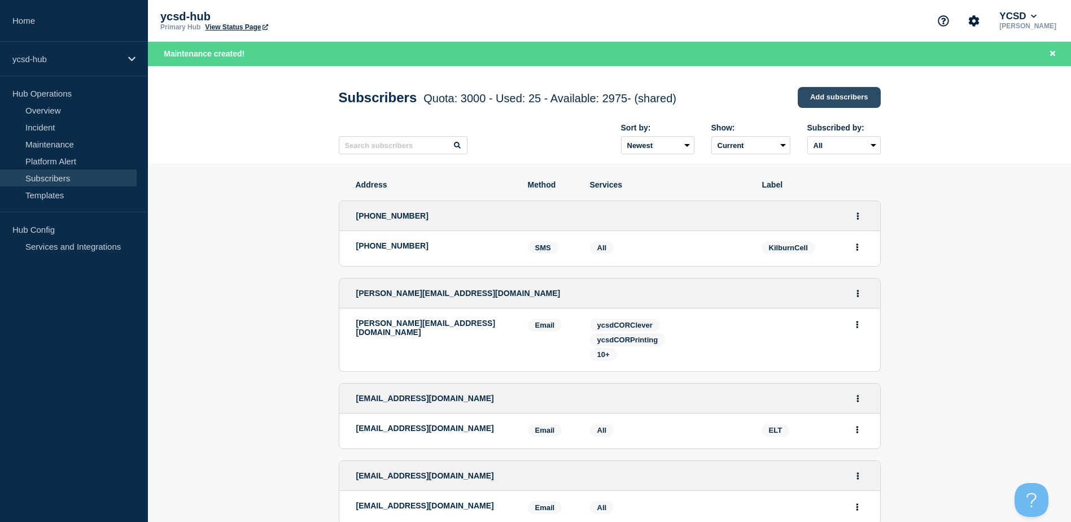
click at [846, 98] on link "Add subscribers" at bounding box center [839, 97] width 83 height 21
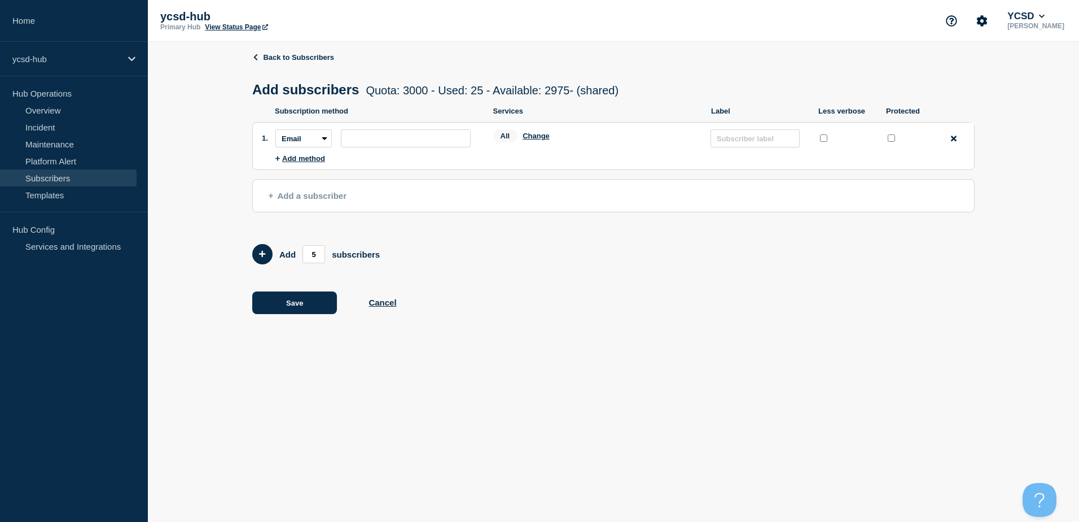
click at [502, 137] on span "All" at bounding box center [505, 135] width 24 height 13
click at [385, 145] on input "subscription-address" at bounding box center [406, 138] width 130 height 18
paste input "Important Information and Resources - IT Help Desk <[DOMAIN_NAME][EMAIL_ADDRESS…"
type input "[DOMAIN_NAME][EMAIL_ADDRESS][DOMAIN_NAME]"
click at [757, 142] on input "text" at bounding box center [755, 138] width 89 height 18
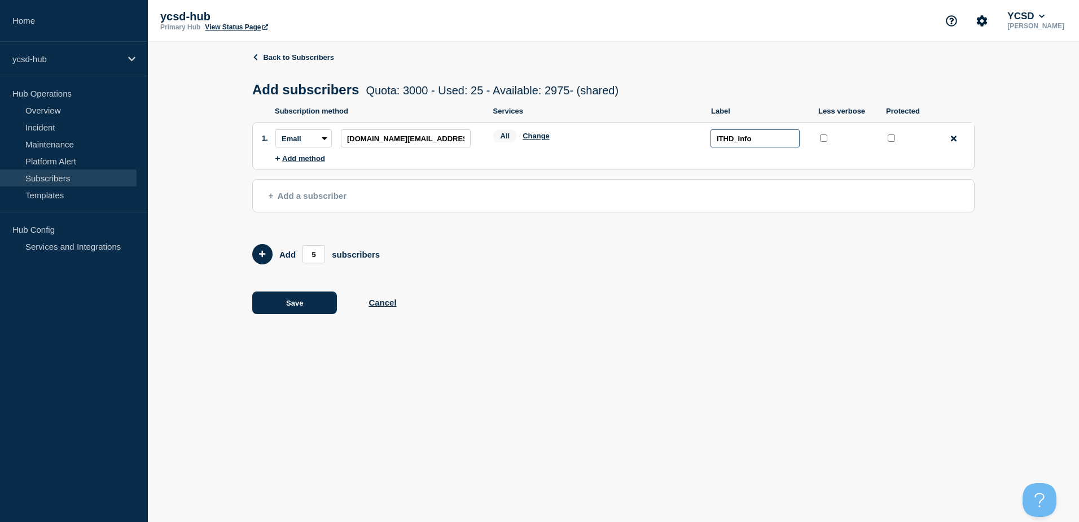
type input "ITHD_Info"
click at [767, 69] on header "Back to Subscribers Add subscribers Quota: 3000 - Used: 25 - Available: 2975 - …" at bounding box center [613, 80] width 723 height 54
click at [304, 163] on button "Add method" at bounding box center [301, 158] width 50 height 8
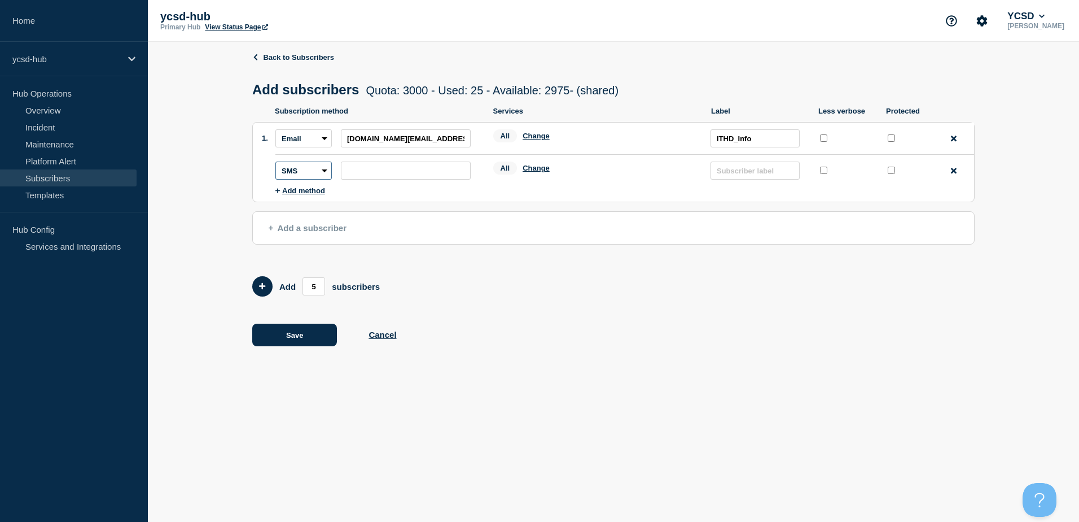
click at [309, 177] on select "SMS Webhook Slack Teams" at bounding box center [304, 170] width 56 height 18
click at [304, 173] on select "SMS Webhook Slack Teams" at bounding box center [304, 170] width 56 height 18
click at [957, 174] on div "Remove method" at bounding box center [954, 171] width 15 height 14
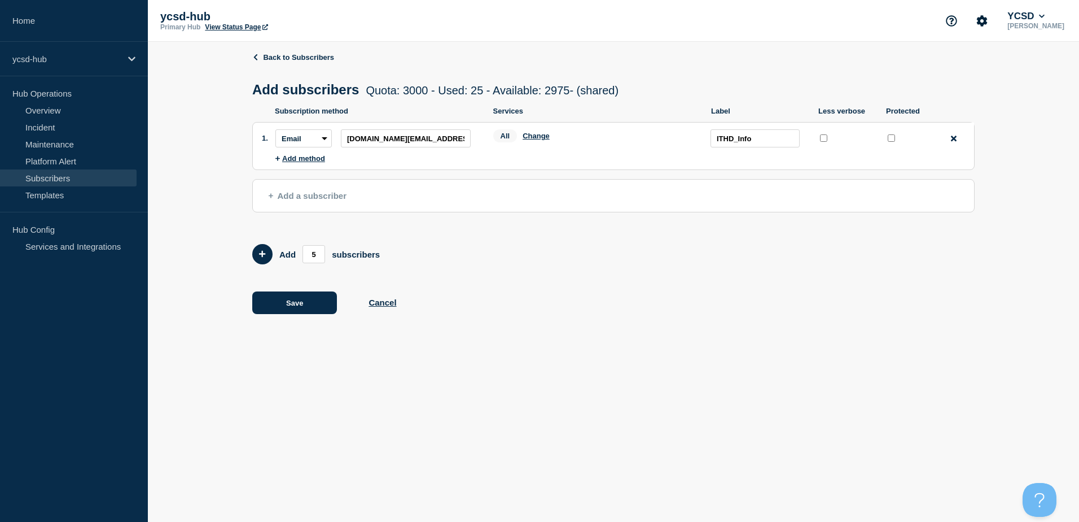
click at [301, 197] on span "Add a subscriber" at bounding box center [308, 196] width 78 height 10
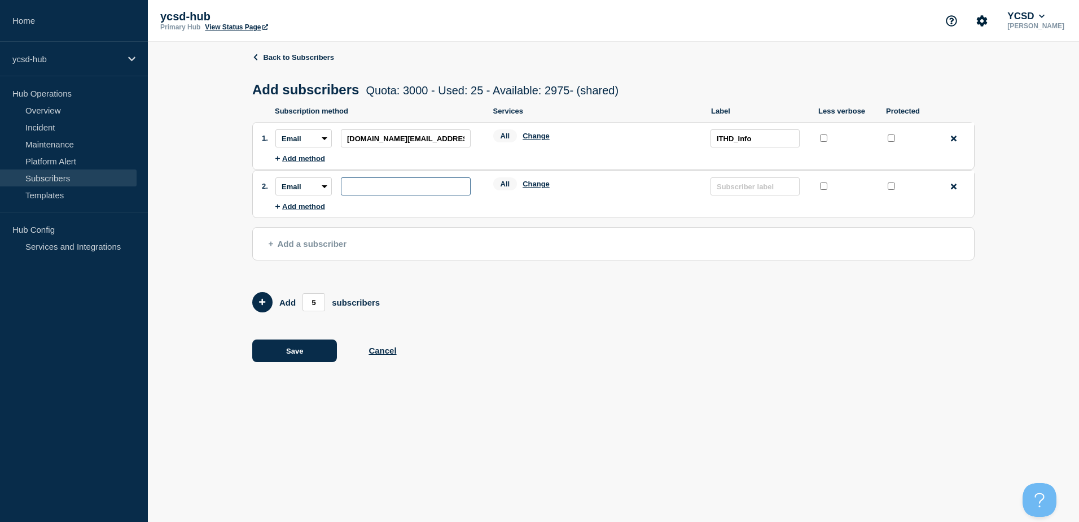
click at [376, 189] on input "subscription-address" at bounding box center [406, 186] width 130 height 18
paste input "[DOMAIN_NAME][EMAIL_ADDRESS][DOMAIN_NAME]"
type input "[DOMAIN_NAME][EMAIL_ADDRESS][DOMAIN_NAME]"
click at [762, 191] on input "text" at bounding box center [755, 186] width 89 height 18
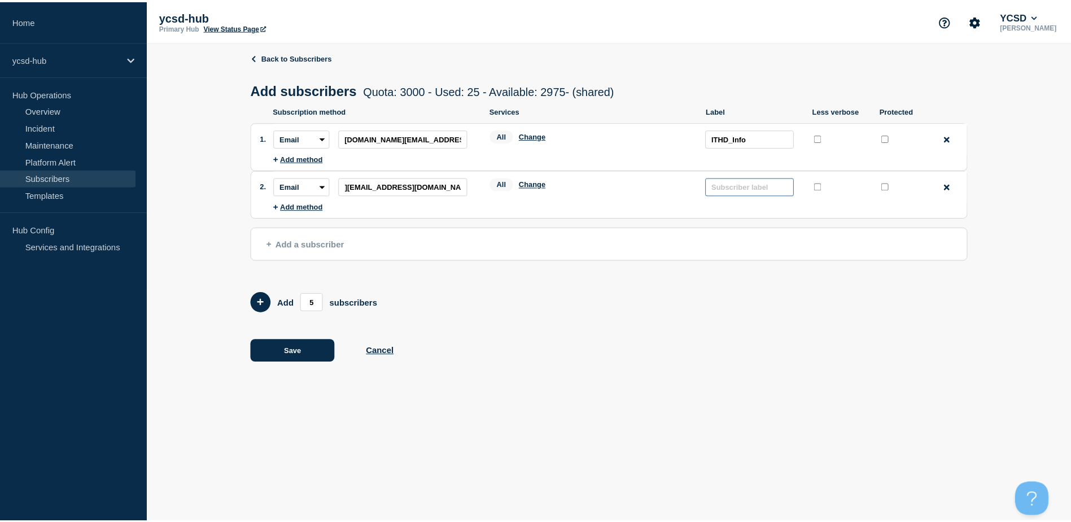
scroll to position [0, 0]
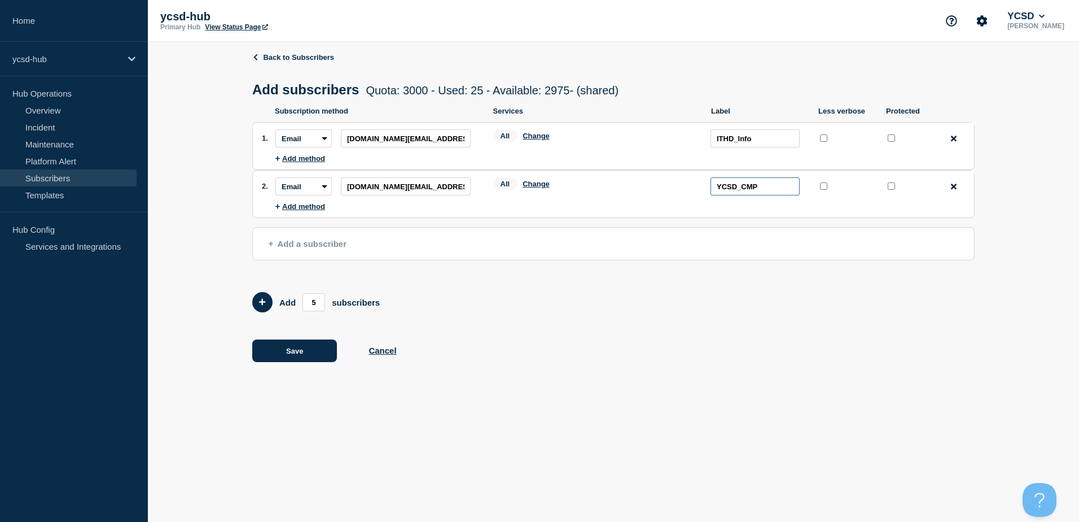
type input "YCSD_CMP"
click at [291, 358] on button "Save" at bounding box center [294, 350] width 85 height 23
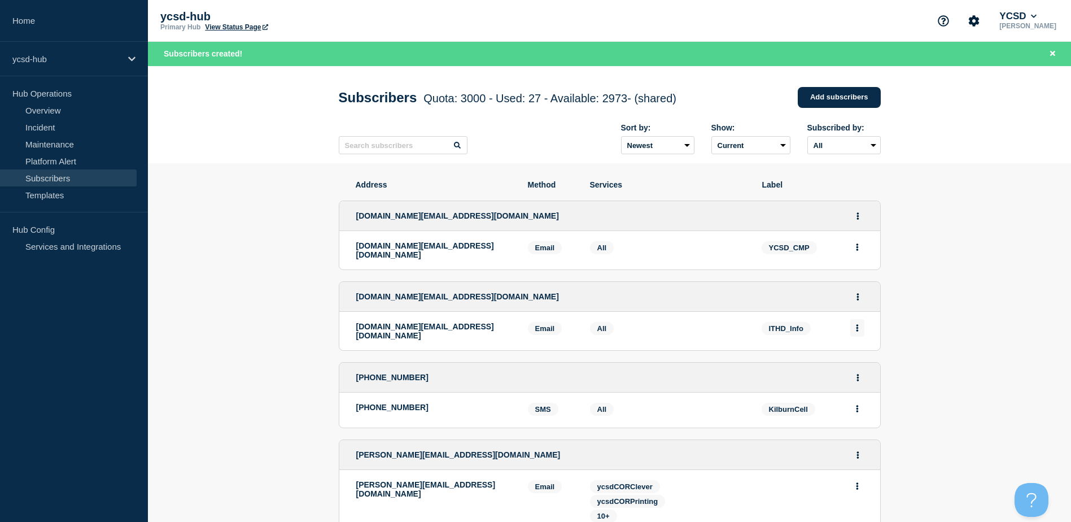
click at [860, 329] on button "Actions" at bounding box center [857, 328] width 14 height 18
click at [38, 18] on link "Home" at bounding box center [74, 21] width 148 height 42
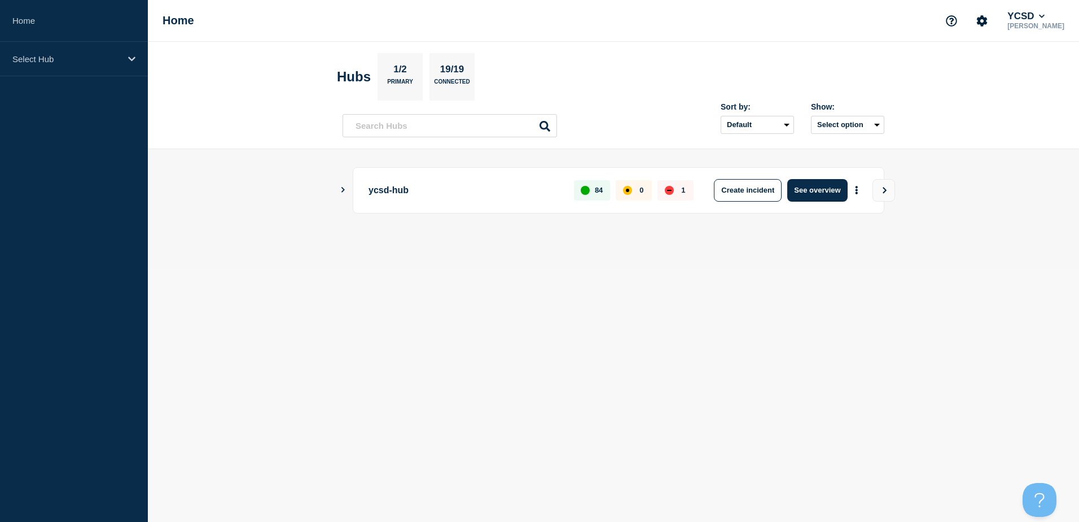
click at [599, 276] on body "Home Select Hub Home YCSD [PERSON_NAME] Hubs 1/2 Primary 19/19 Connected Sort b…" at bounding box center [539, 261] width 1079 height 522
click at [342, 186] on button "Show Connected Hubs" at bounding box center [343, 190] width 6 height 8
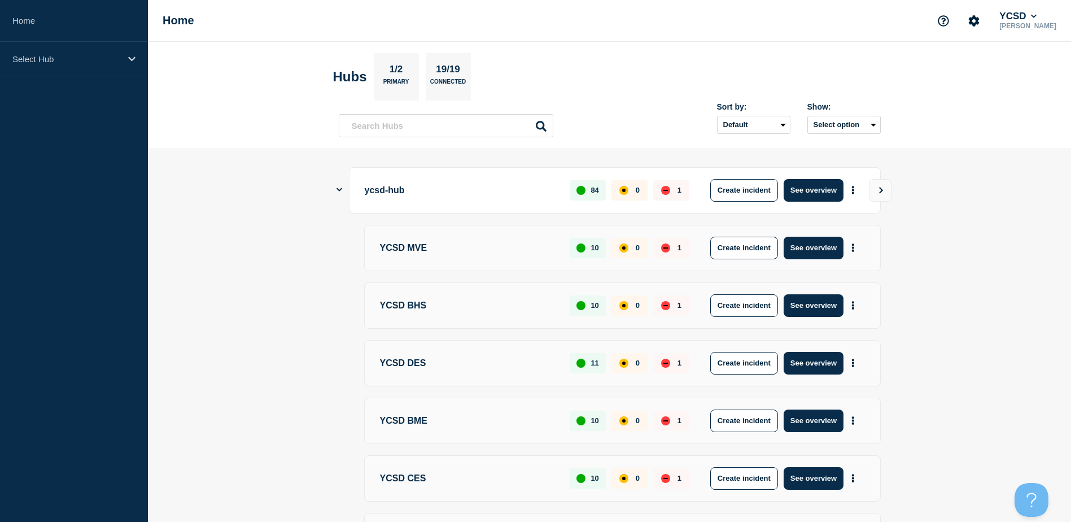
click at [341, 190] on icon "Show Connected Hubs" at bounding box center [339, 189] width 6 height 7
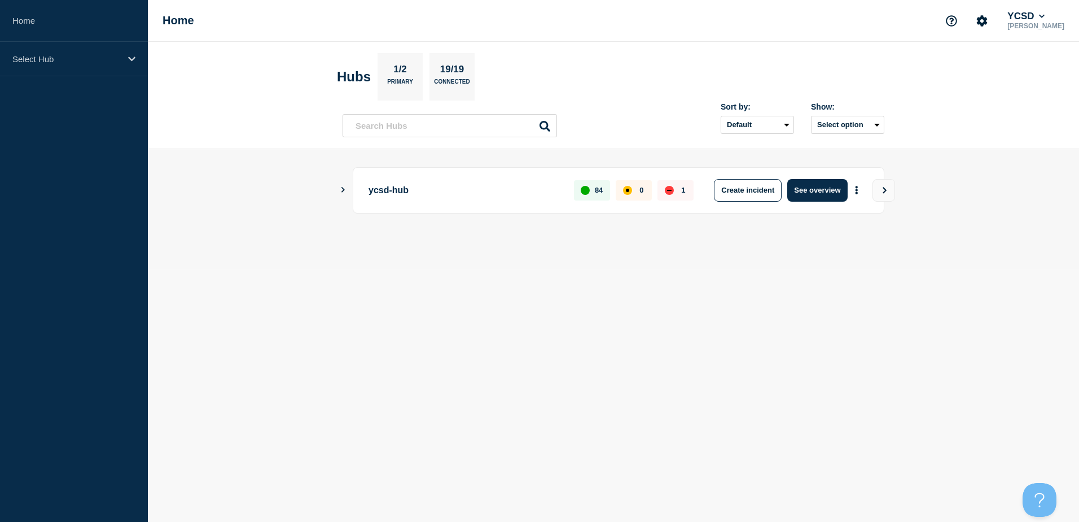
click at [341, 190] on icon "Show Connected Hubs" at bounding box center [342, 190] width 7 height 6
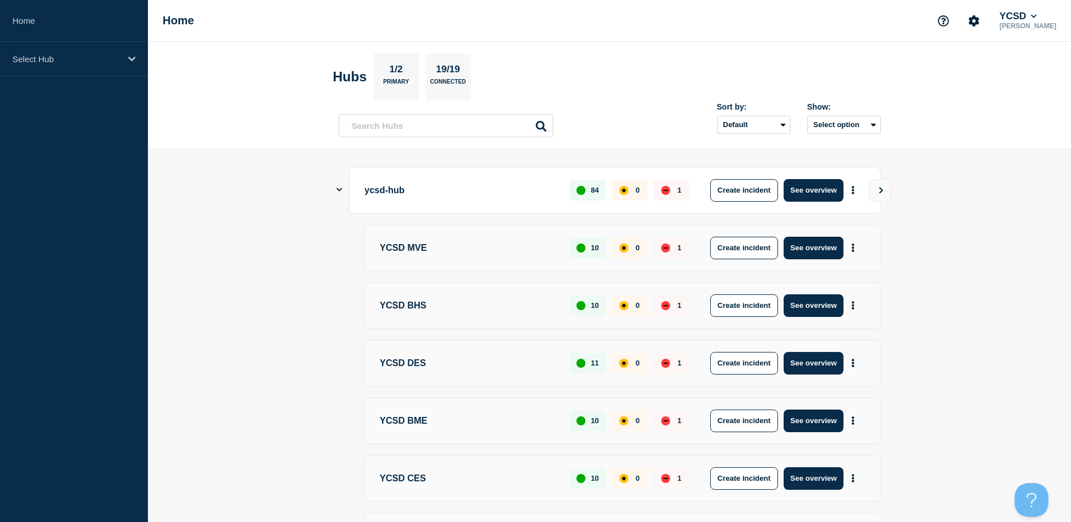
click at [341, 190] on icon "Show Connected Hubs" at bounding box center [339, 189] width 6 height 7
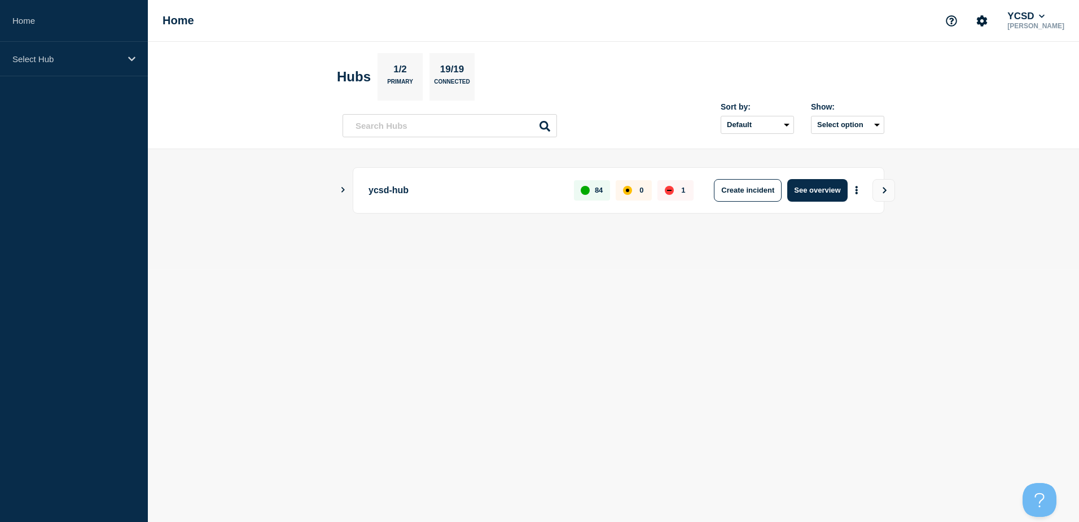
click at [341, 190] on icon "Show Connected Hubs" at bounding box center [342, 190] width 7 height 6
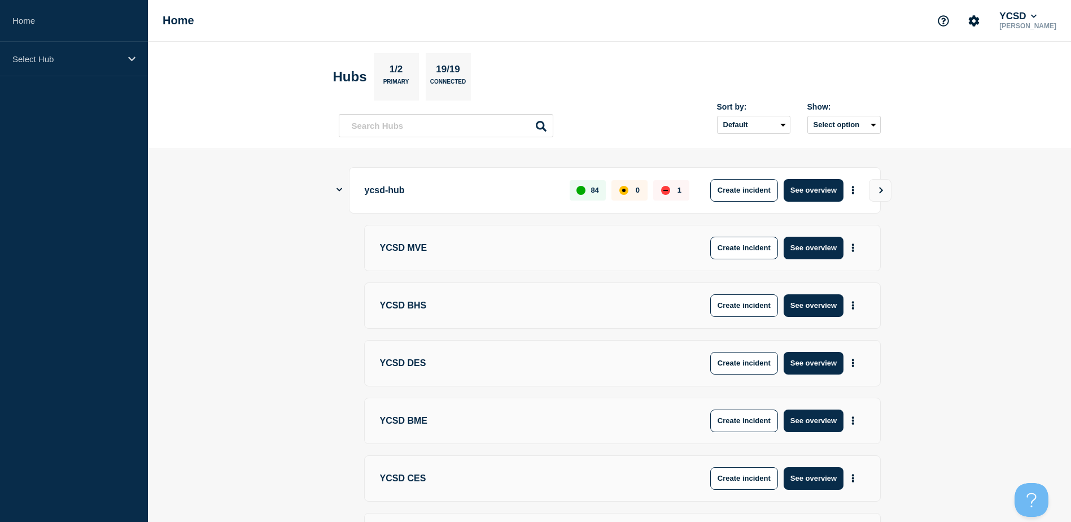
click at [341, 190] on icon "Show Connected Hubs" at bounding box center [339, 189] width 6 height 7
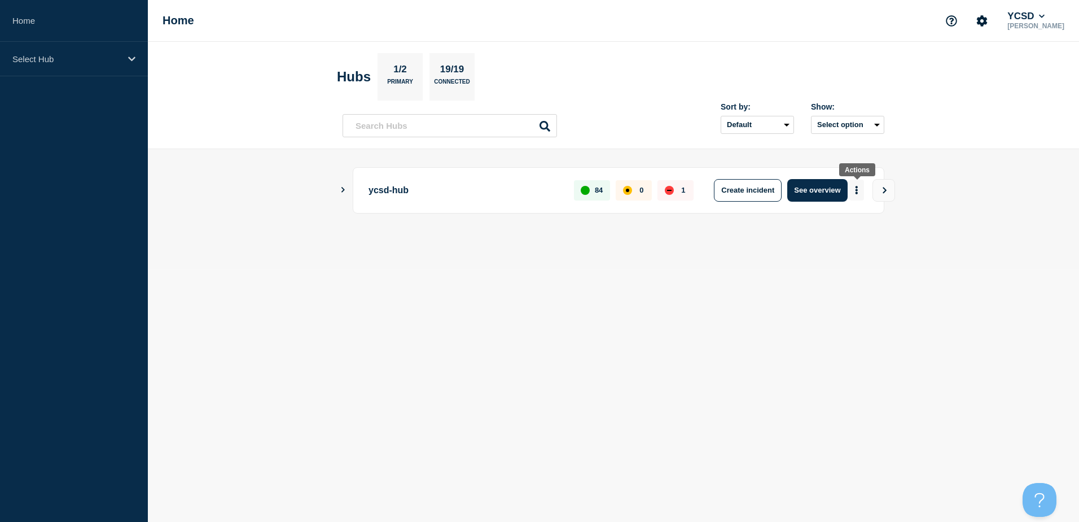
click at [862, 189] on button "More actions" at bounding box center [857, 190] width 15 height 21
click at [856, 238] on link "View Status Page" at bounding box center [856, 239] width 83 height 10
